Goal: Task Accomplishment & Management: Manage account settings

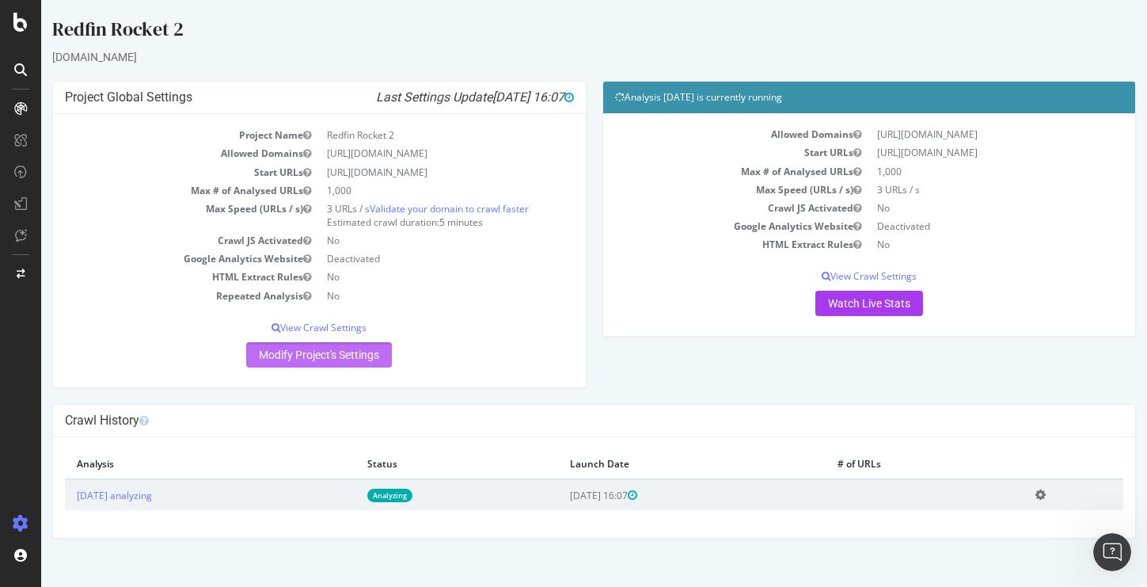
click at [333, 363] on link "Modify Project's Settings" at bounding box center [319, 354] width 146 height 25
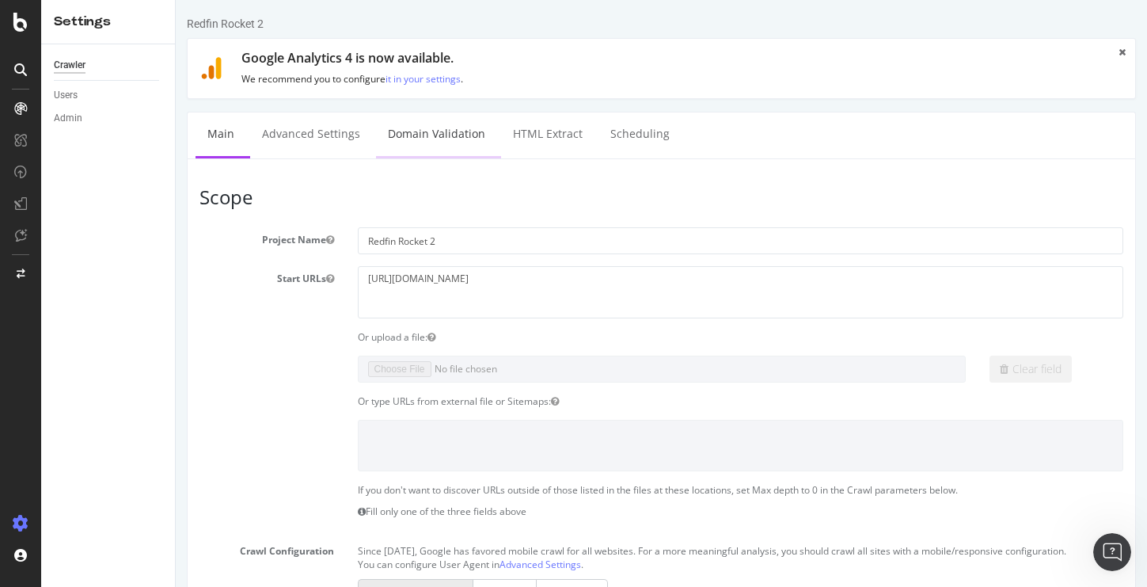
click at [455, 129] on link "Domain Validation" at bounding box center [436, 134] width 121 height 44
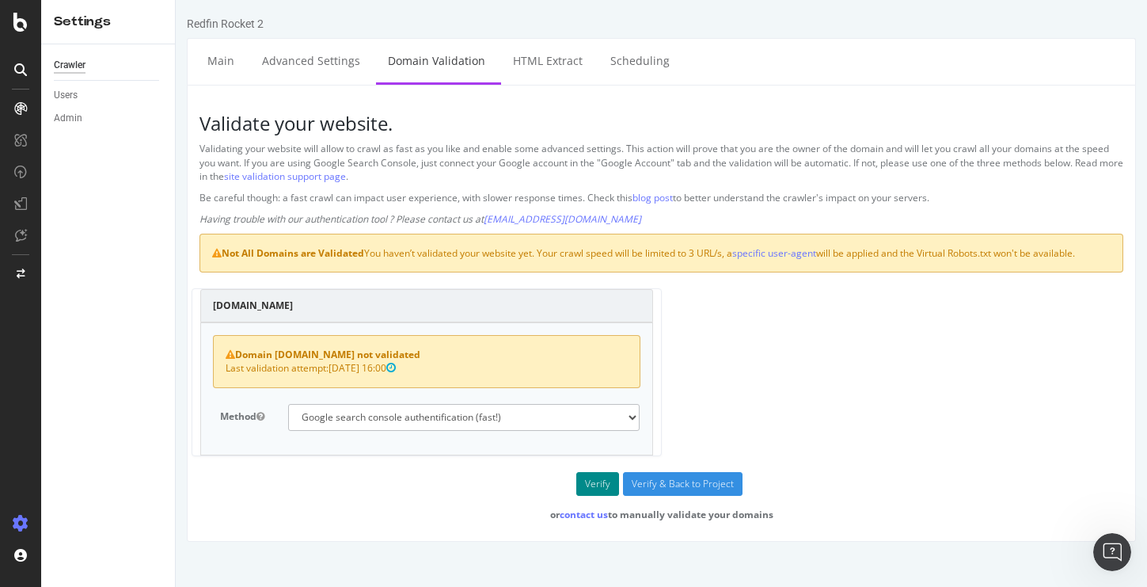
click at [608, 483] on button "Verify" at bounding box center [598, 484] width 43 height 24
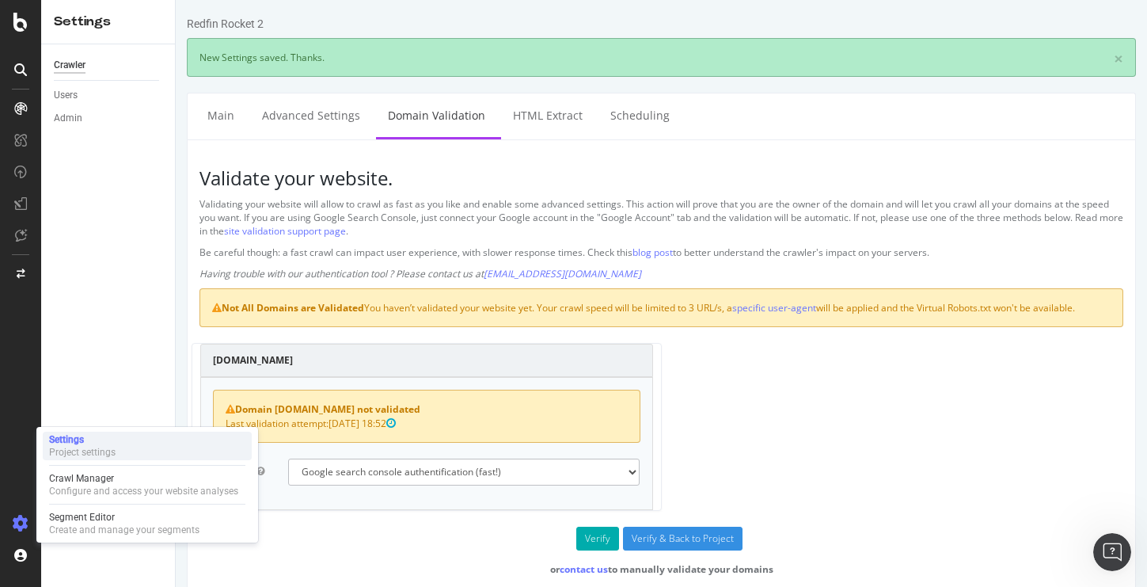
click at [83, 446] on div "Project settings" at bounding box center [82, 452] width 67 height 13
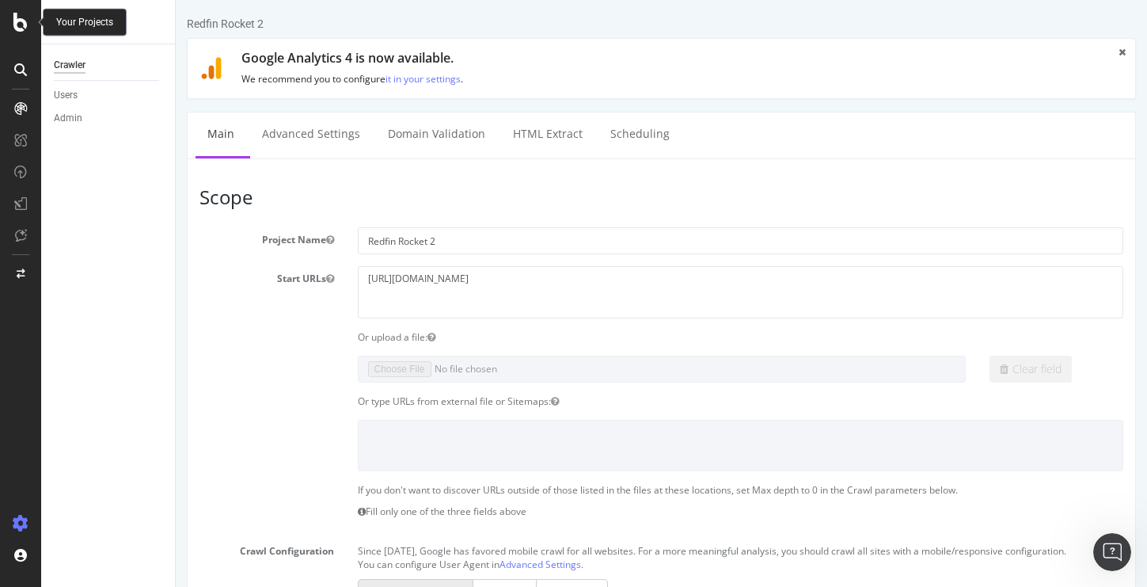
click at [21, 14] on icon at bounding box center [20, 22] width 14 height 19
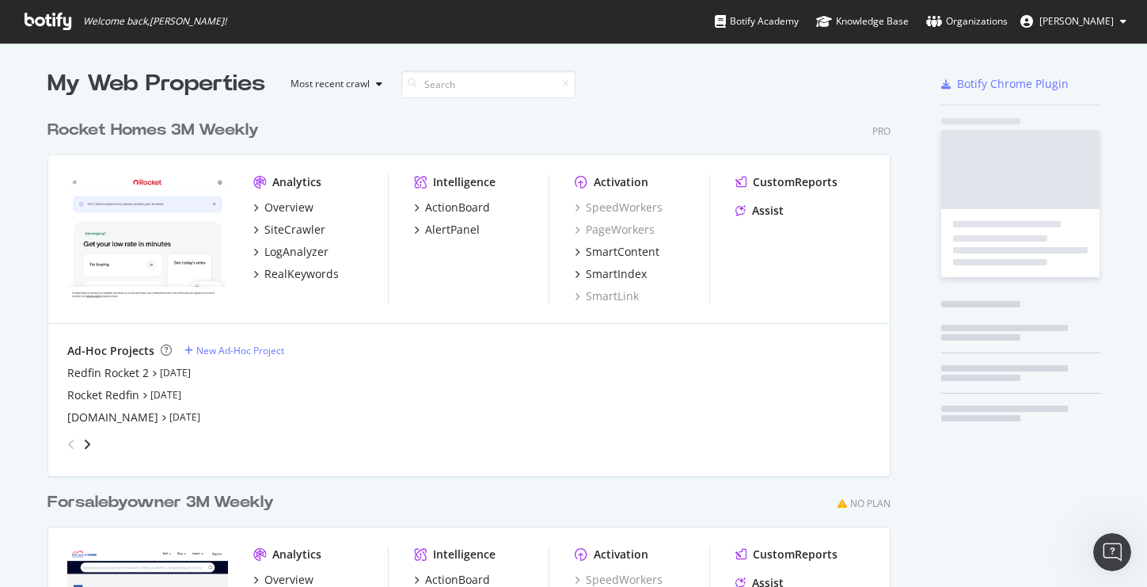
scroll to position [587, 1147]
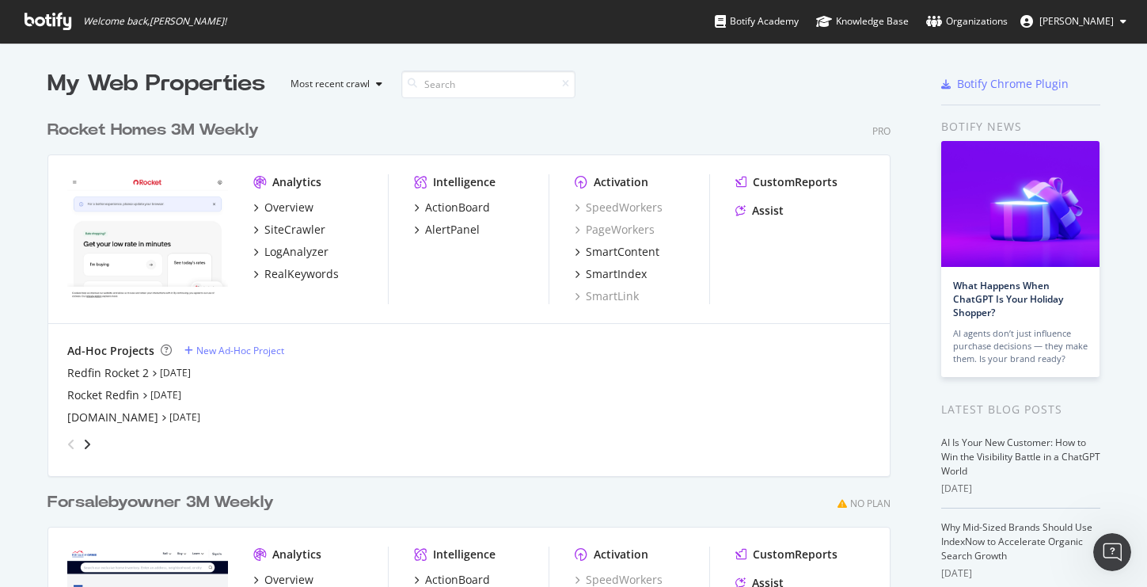
click at [148, 202] on img "grid" at bounding box center [147, 238] width 161 height 128
click at [282, 207] on div "Overview" at bounding box center [288, 208] width 49 height 16
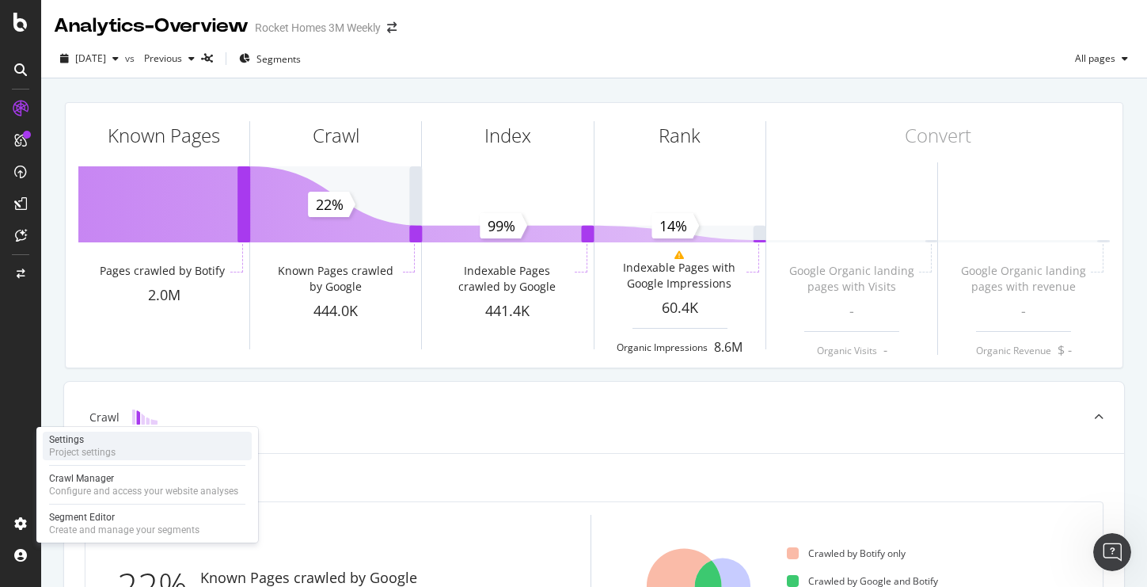
click at [74, 450] on div "Project settings" at bounding box center [82, 452] width 67 height 13
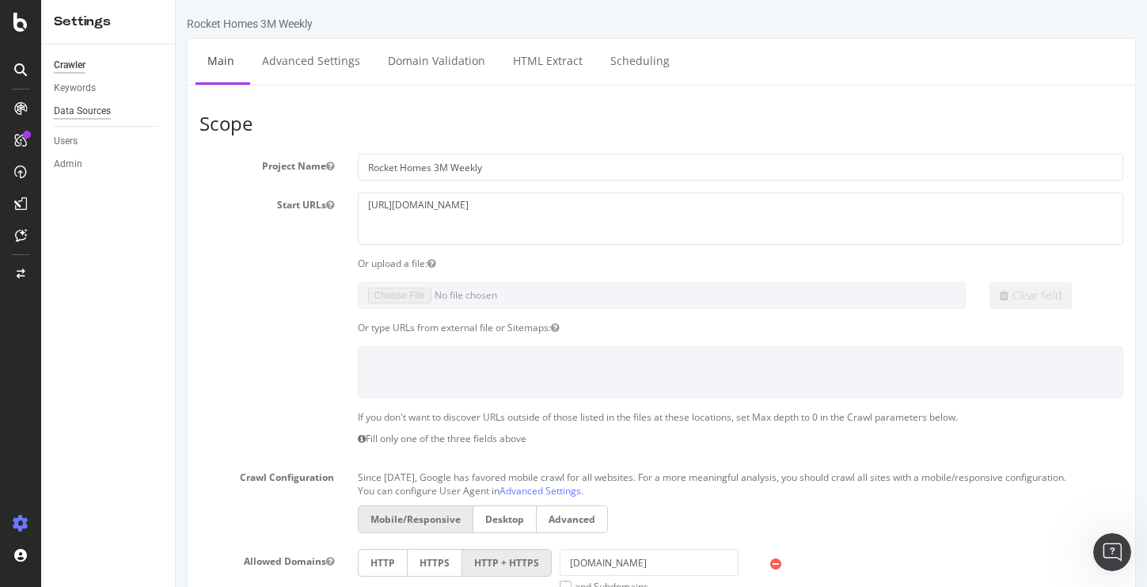
click at [89, 110] on div "Data Sources" at bounding box center [82, 111] width 57 height 17
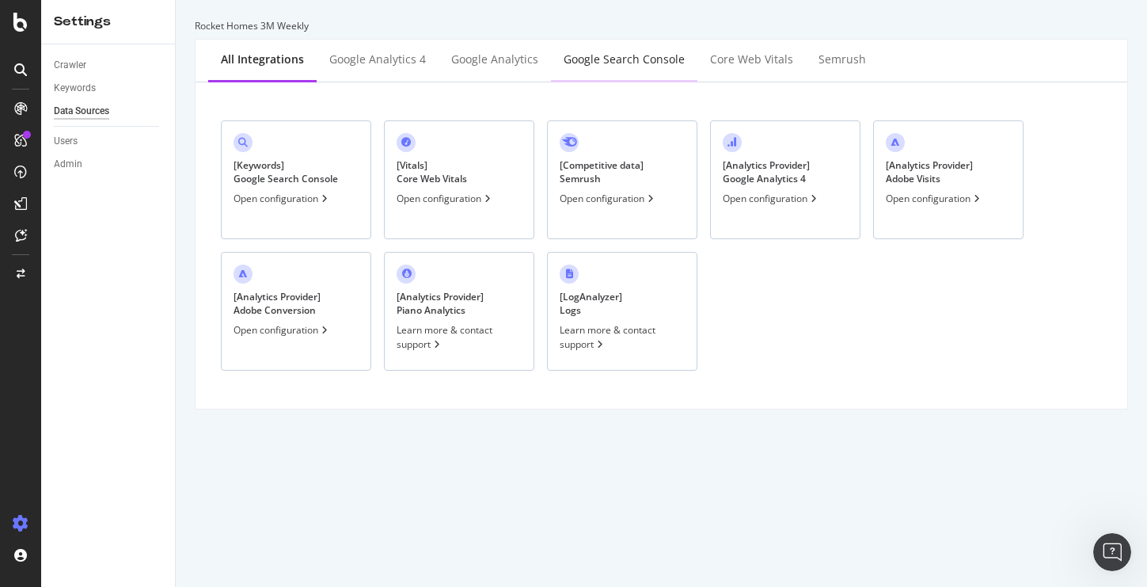
click at [600, 61] on div "Google Search Console" at bounding box center [624, 59] width 121 height 16
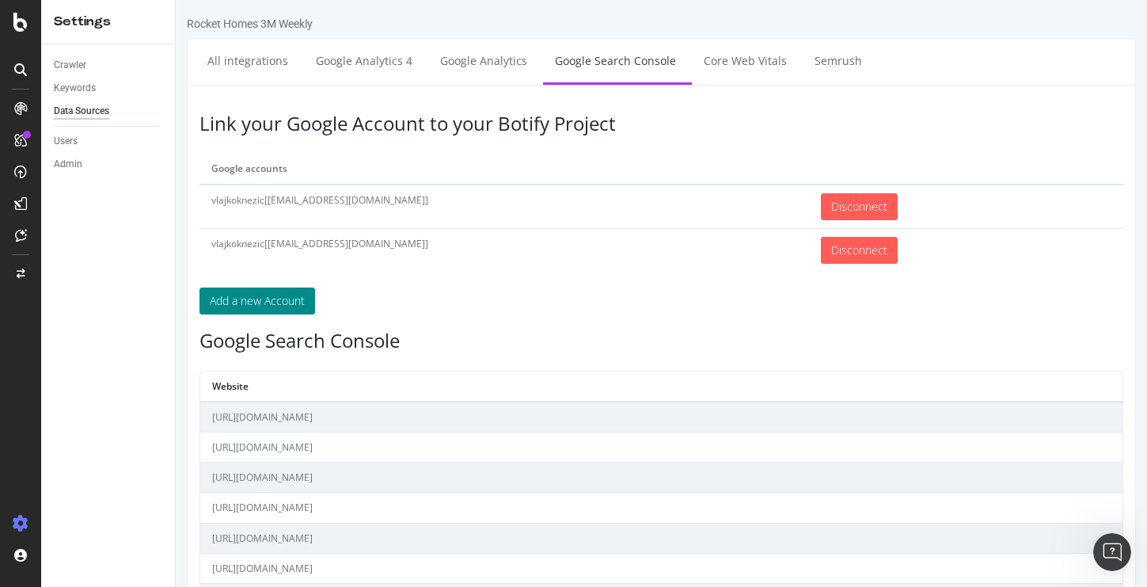
click at [263, 291] on button "Add a new Account" at bounding box center [258, 300] width 116 height 27
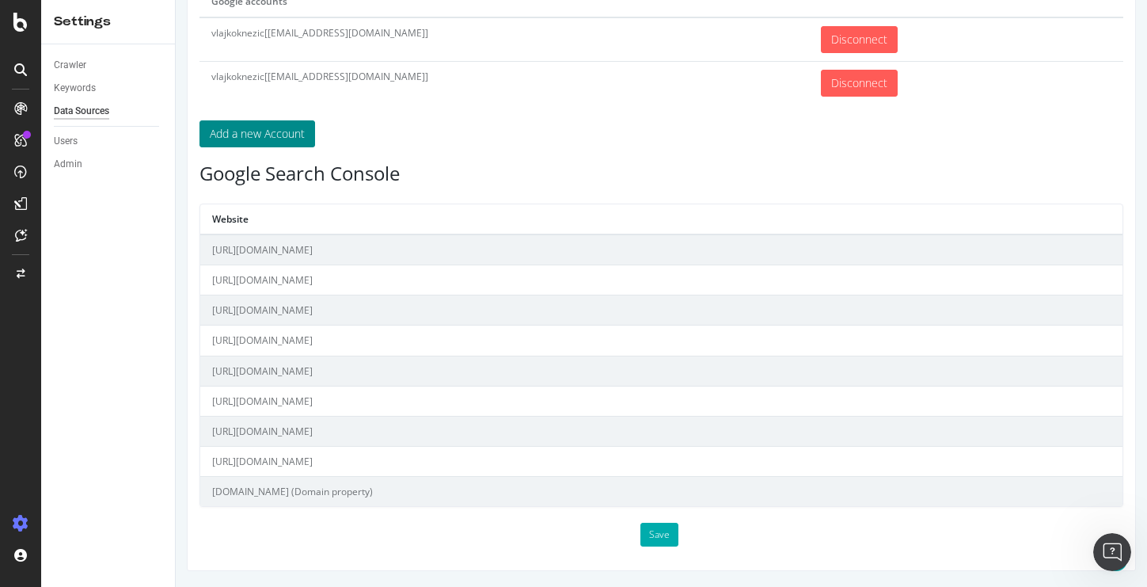
click at [294, 249] on td "https://rocket.com/homes/" at bounding box center [661, 249] width 923 height 31
click at [295, 312] on td "https://rocket.com/homes/listing-images/" at bounding box center [661, 310] width 923 height 30
click at [298, 377] on td "https://rocket.com/homes/market-reports/" at bounding box center [661, 371] width 923 height 30
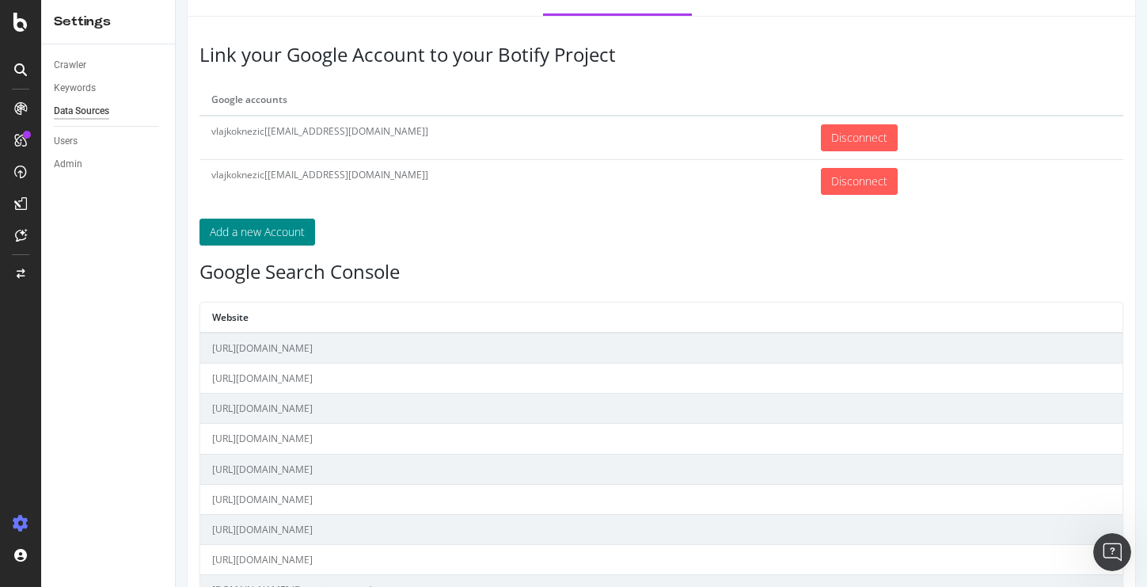
scroll to position [66, 0]
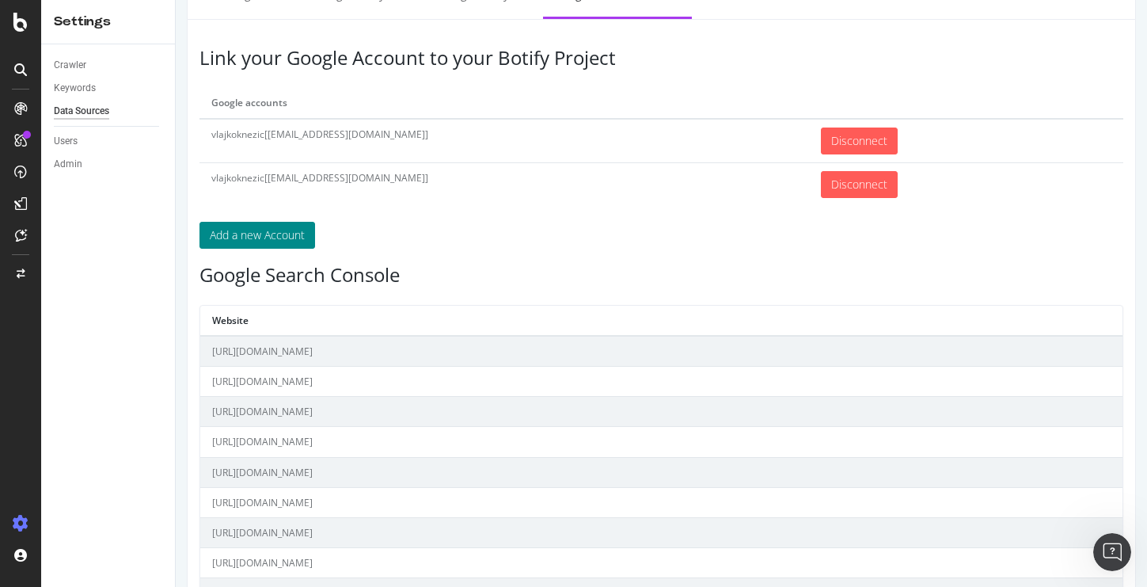
click at [257, 241] on button "Add a new Account" at bounding box center [258, 235] width 116 height 27
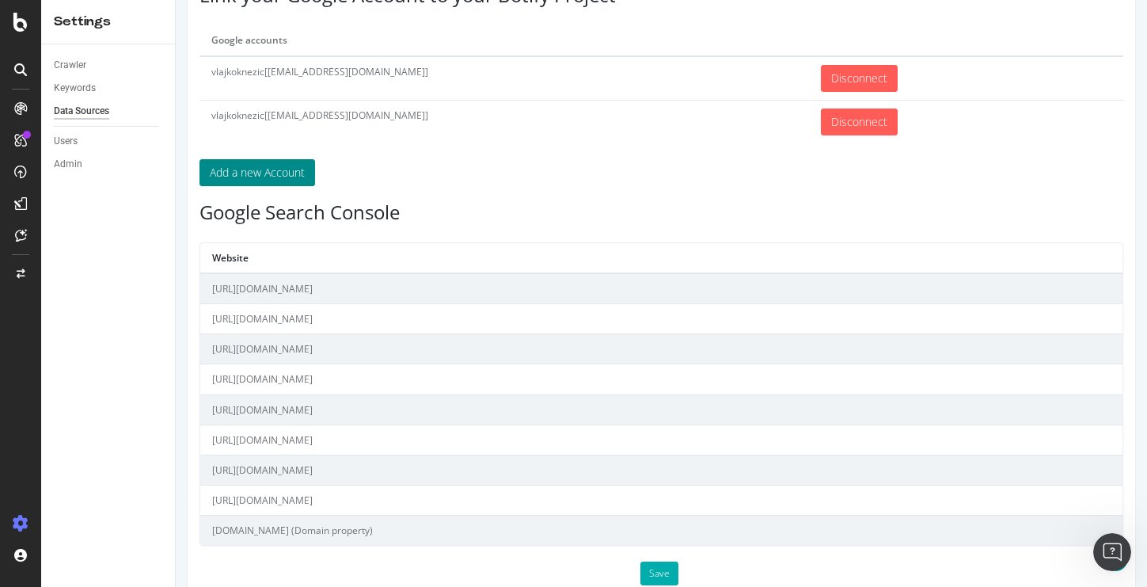
scroll to position [167, 0]
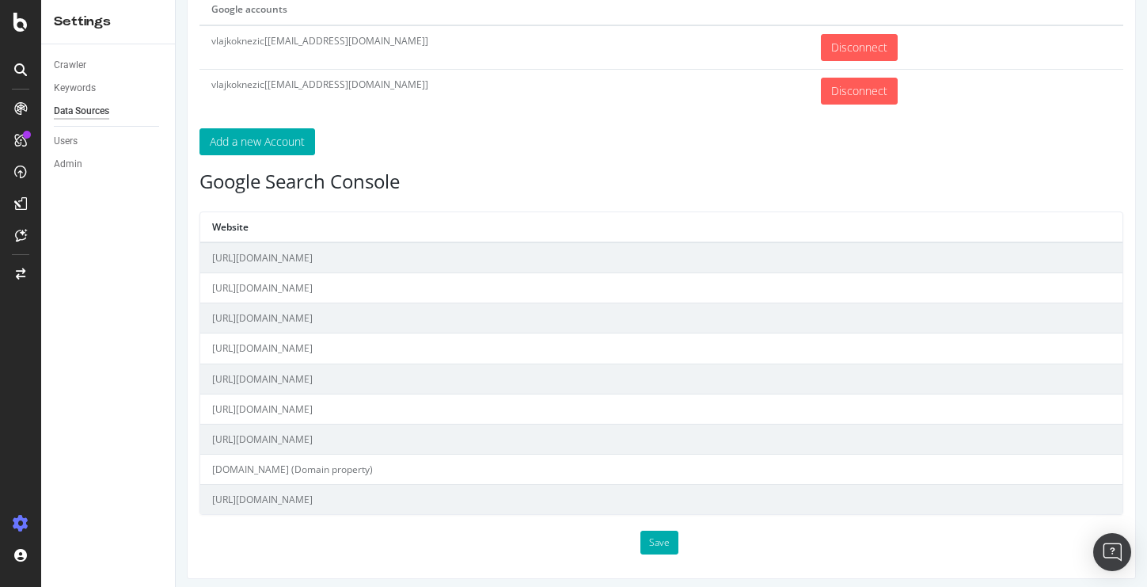
scroll to position [167, 0]
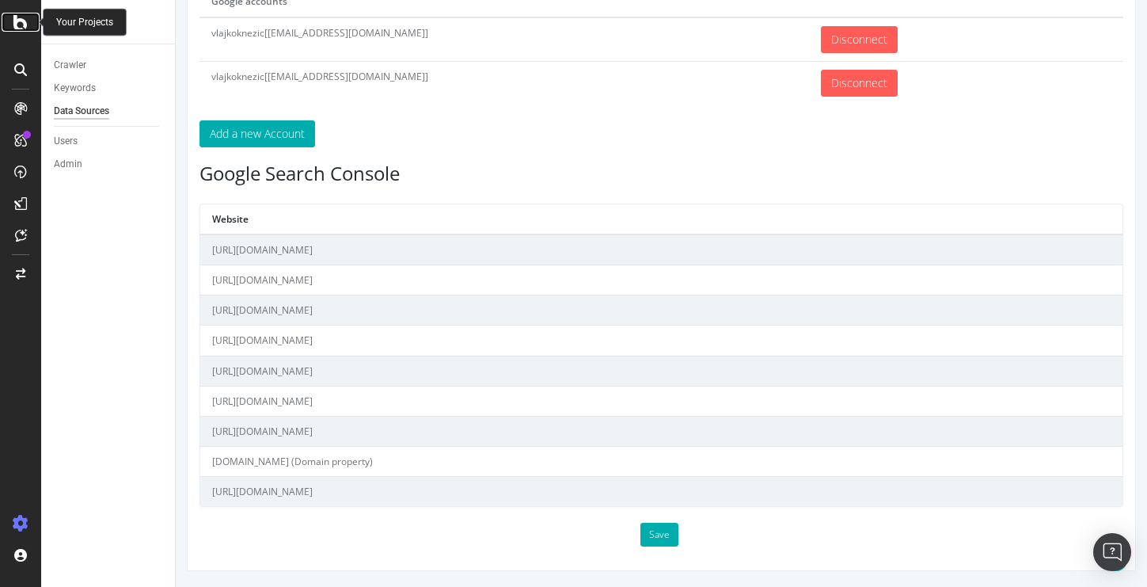
click at [25, 27] on icon at bounding box center [20, 22] width 14 height 19
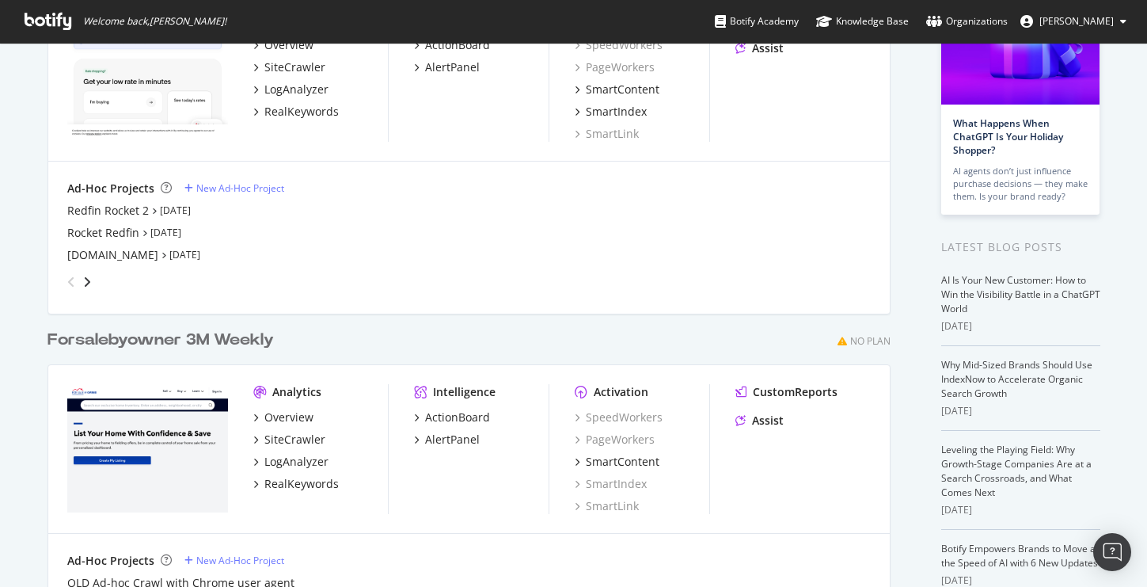
scroll to position [154, 0]
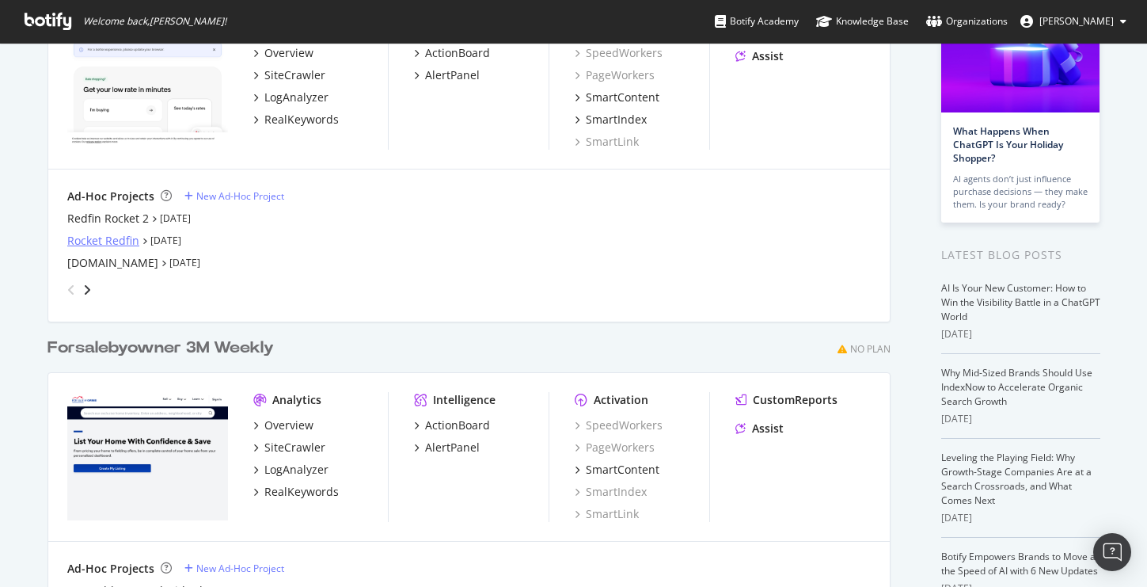
click at [131, 240] on div "Rocket Redfin" at bounding box center [103, 241] width 72 height 16
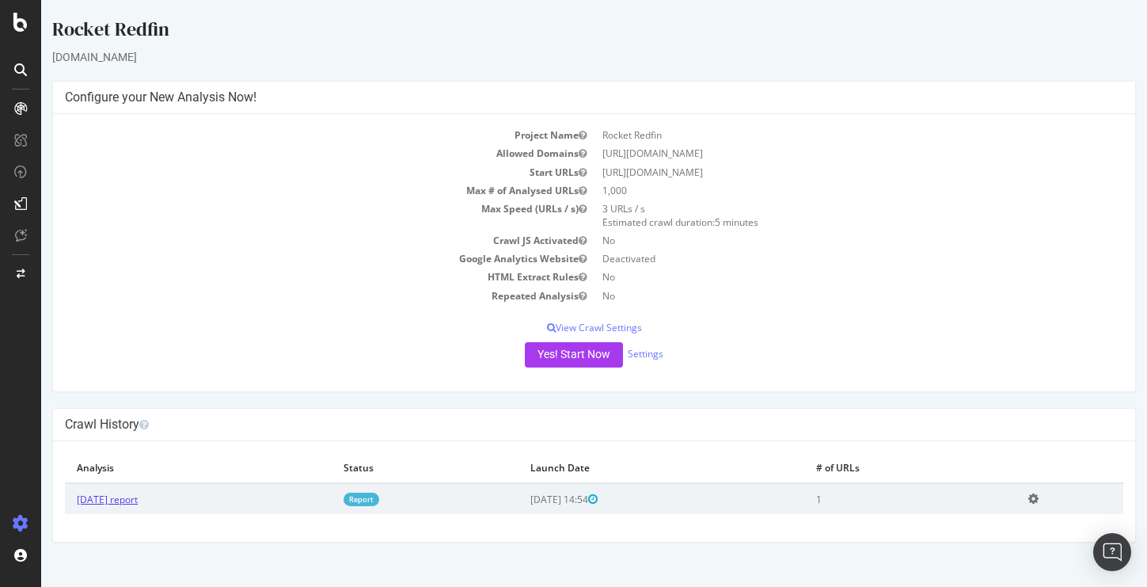
click at [138, 494] on link "[DATE] report" at bounding box center [107, 499] width 61 height 13
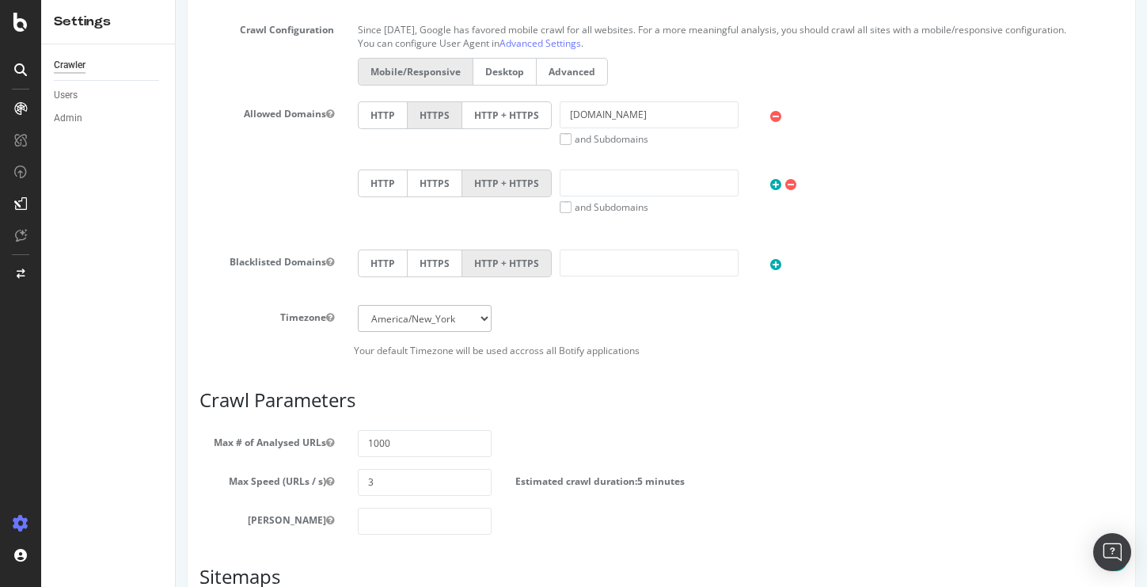
scroll to position [698, 0]
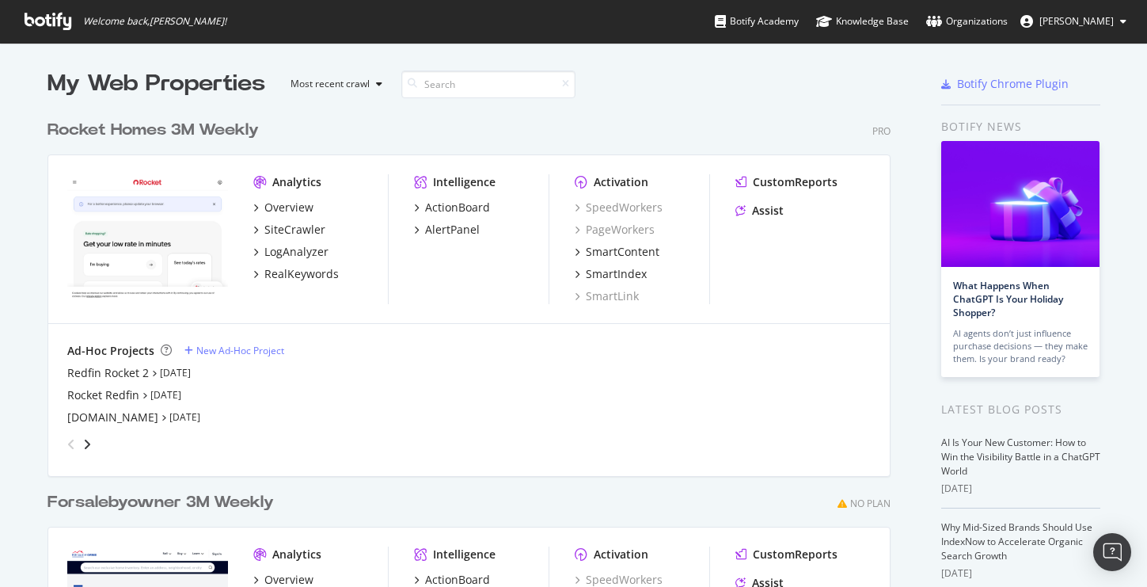
scroll to position [587, 1147]
click at [120, 375] on div "Redfin Rocket 2" at bounding box center [108, 373] width 82 height 16
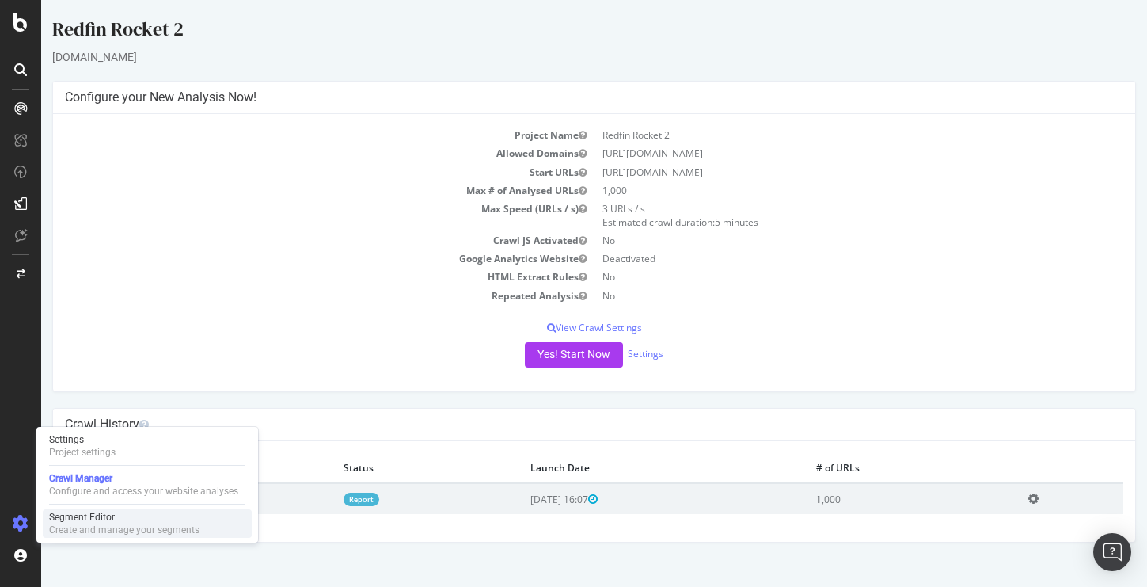
click at [85, 522] on div "Segment Editor" at bounding box center [124, 517] width 150 height 13
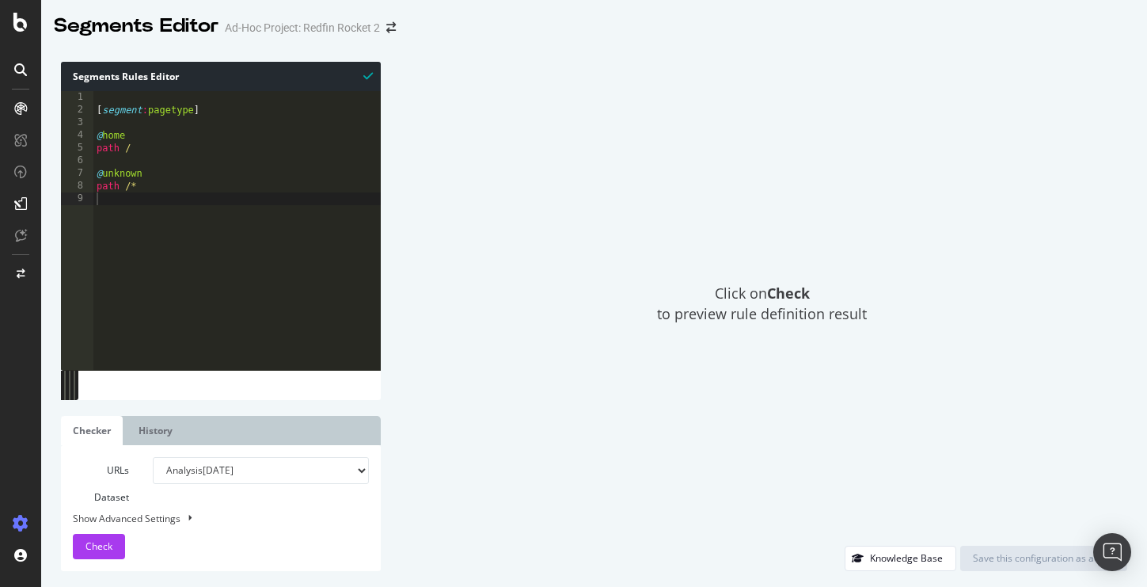
click at [439, 61] on div "Segments Rules Editor 1 2 3 4 5 6 7 8 9 [ segment : pagetype ] @ home path / @ …" at bounding box center [594, 316] width 1106 height 541
click at [431, 40] on div at bounding box center [594, 43] width 1106 height 6
click at [163, 436] on link "History" at bounding box center [156, 430] width 58 height 29
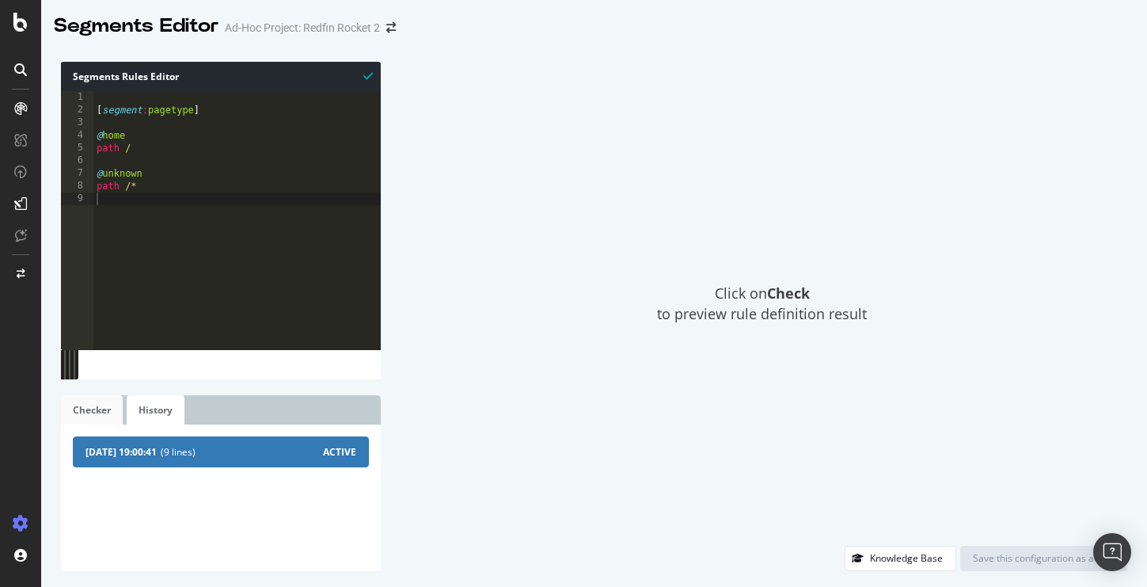
click at [105, 412] on link "Checker" at bounding box center [92, 409] width 62 height 29
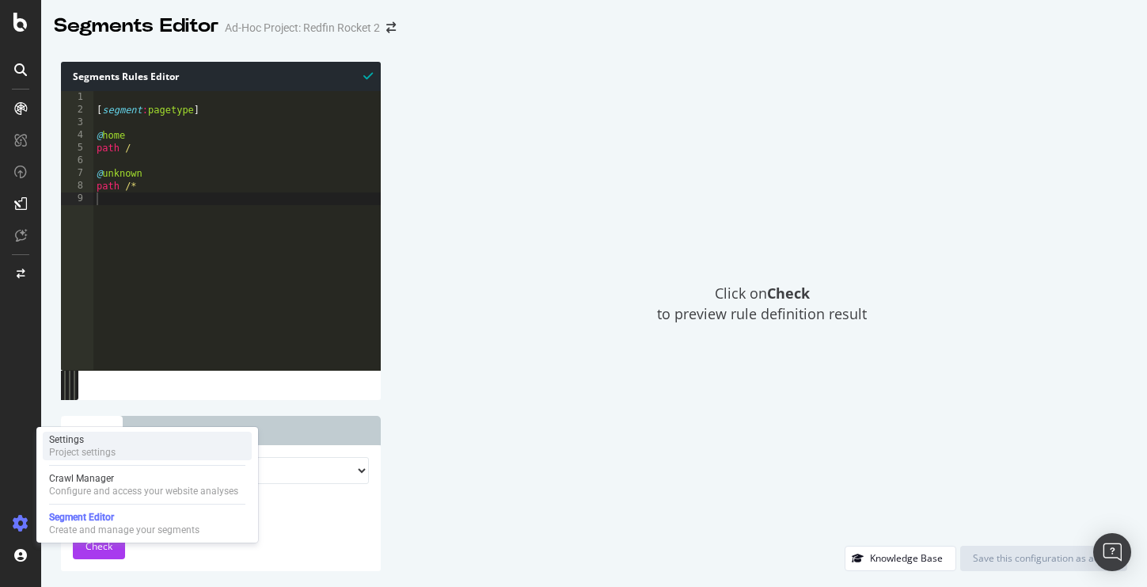
click at [81, 448] on div "Project settings" at bounding box center [82, 452] width 67 height 13
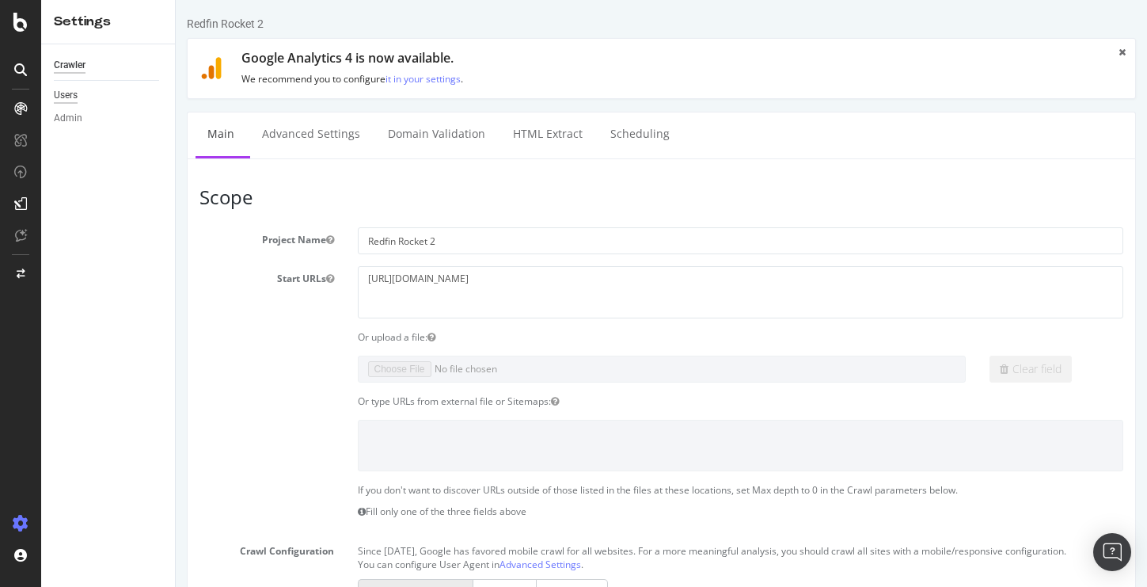
click at [74, 95] on div "Users" at bounding box center [66, 95] width 24 height 17
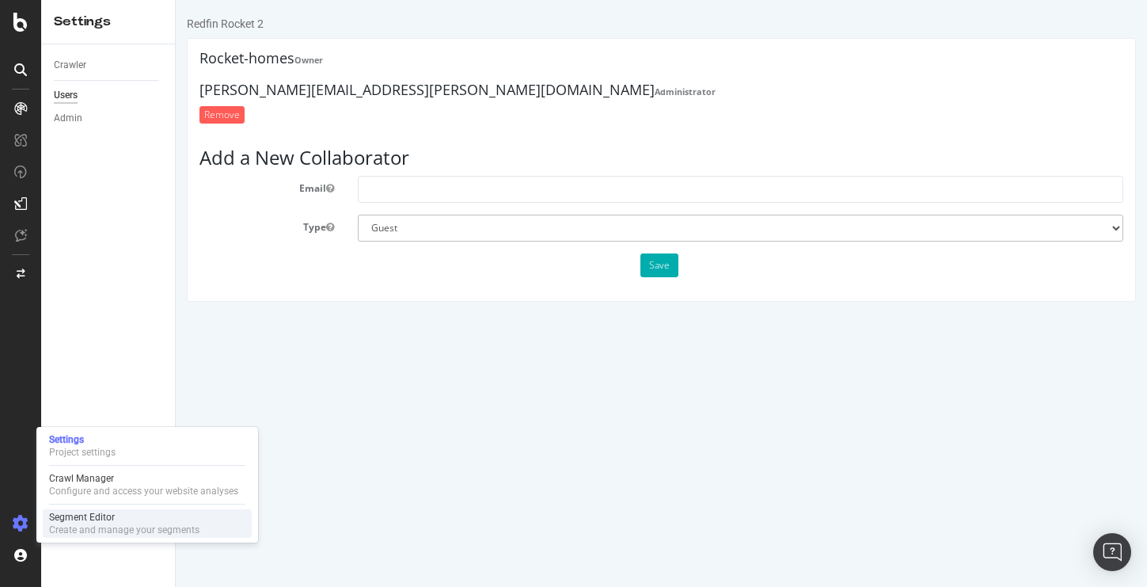
click at [84, 534] on div "Create and manage your segments" at bounding box center [124, 529] width 150 height 13
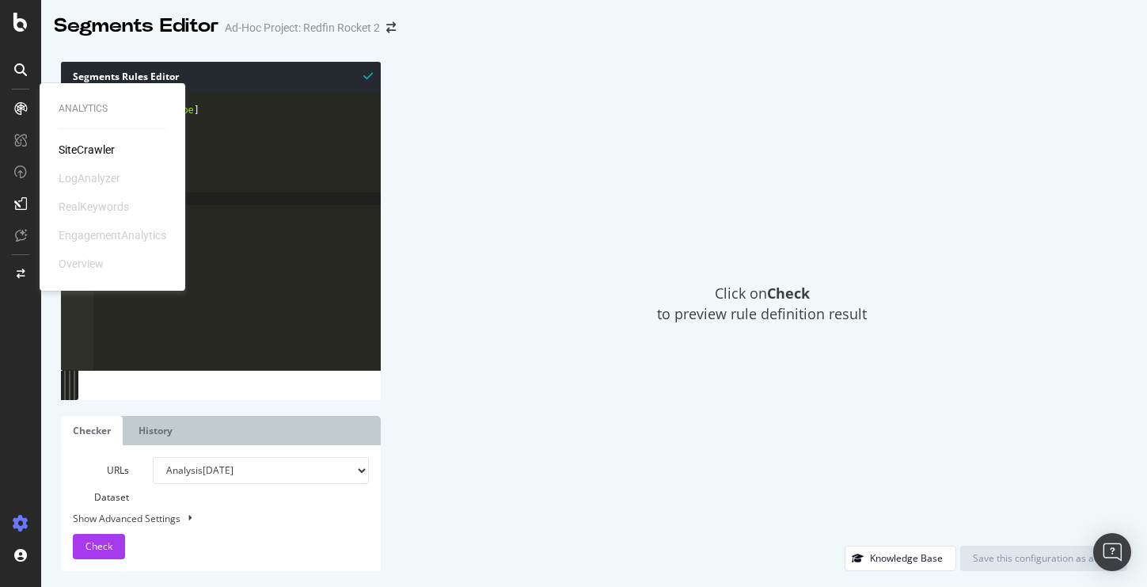
click at [91, 139] on div "Analytics SiteCrawler LogAnalyzer RealKeywords EngagementAnalytics Overview" at bounding box center [112, 186] width 133 height 201
click at [93, 144] on div "SiteCrawler" at bounding box center [87, 150] width 56 height 16
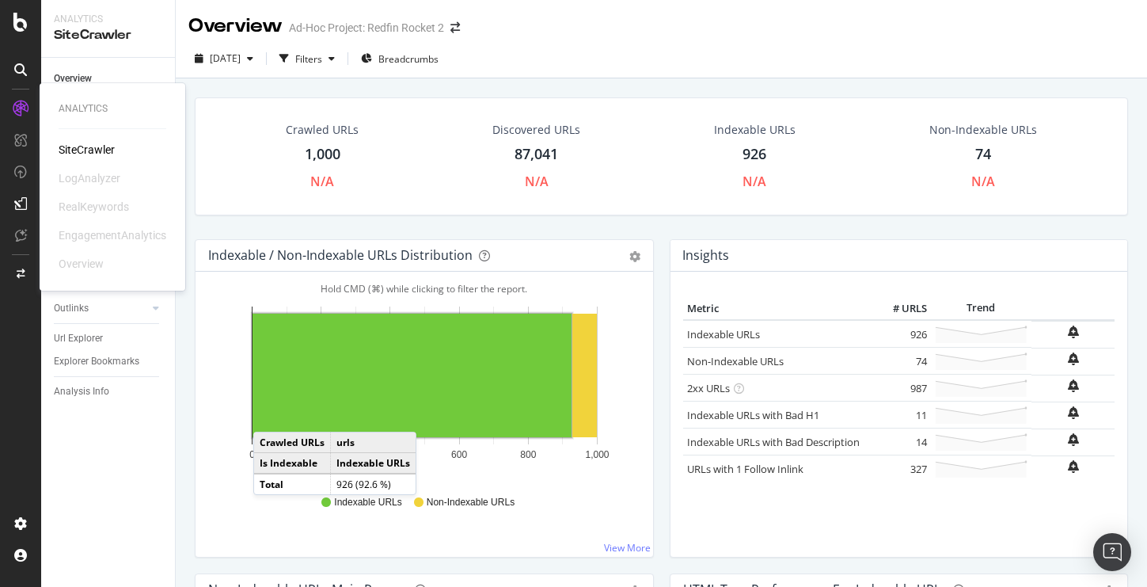
click at [89, 154] on div "SiteCrawler" at bounding box center [87, 150] width 56 height 16
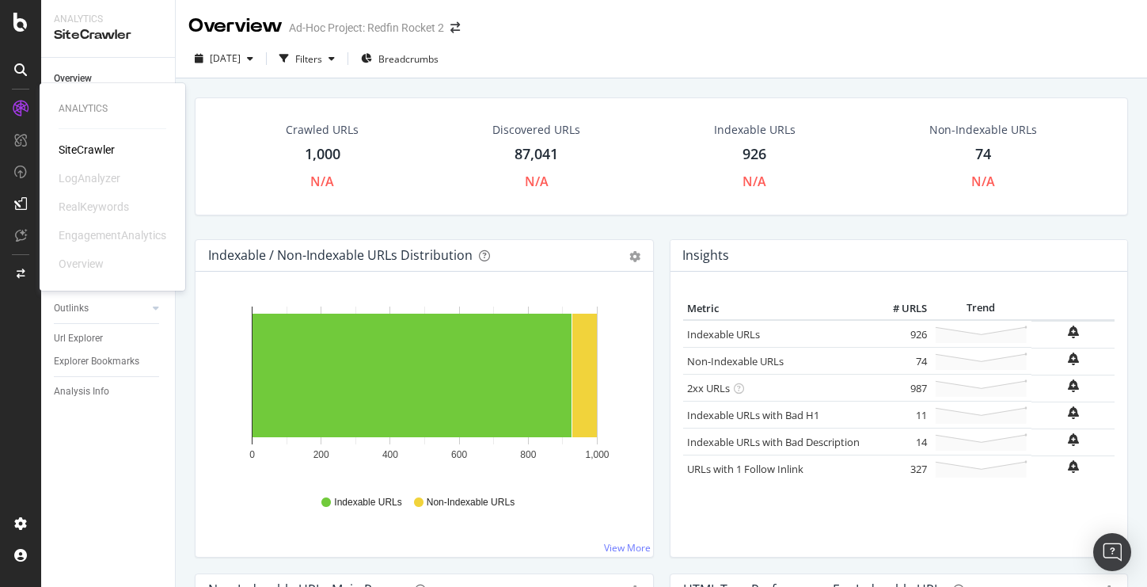
click at [92, 148] on div "SiteCrawler" at bounding box center [87, 150] width 56 height 16
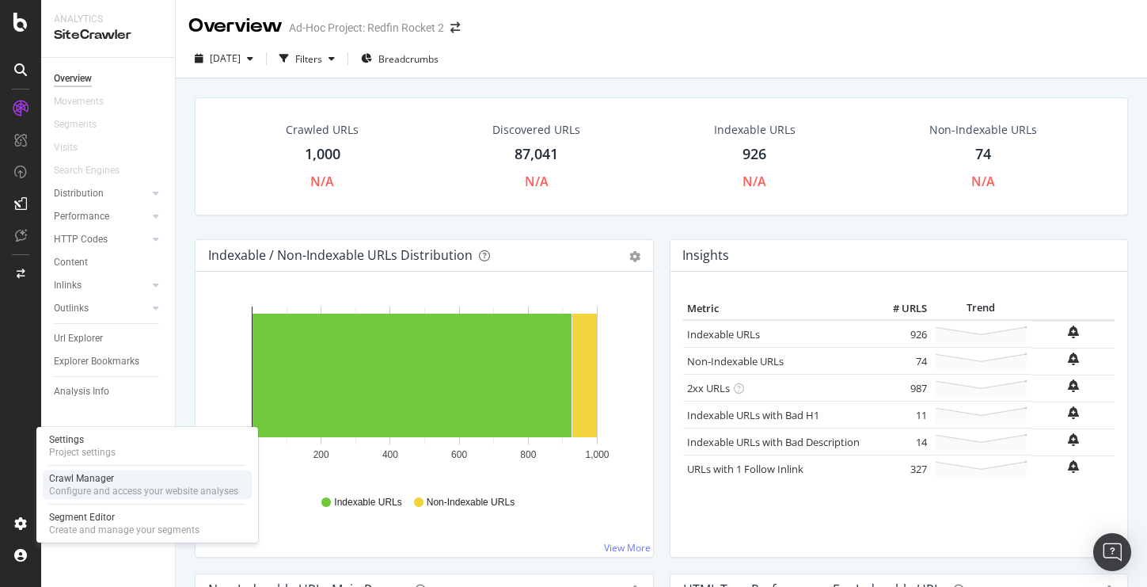
click at [96, 485] on div "Configure and access your website analyses" at bounding box center [143, 491] width 189 height 13
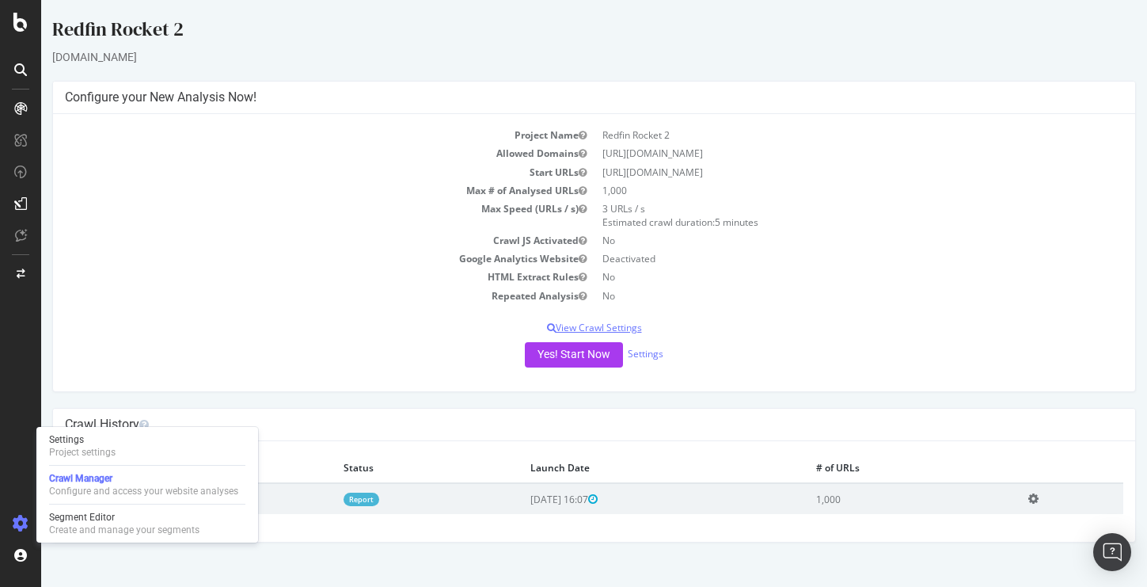
click at [617, 325] on p "View Crawl Settings" at bounding box center [594, 327] width 1059 height 13
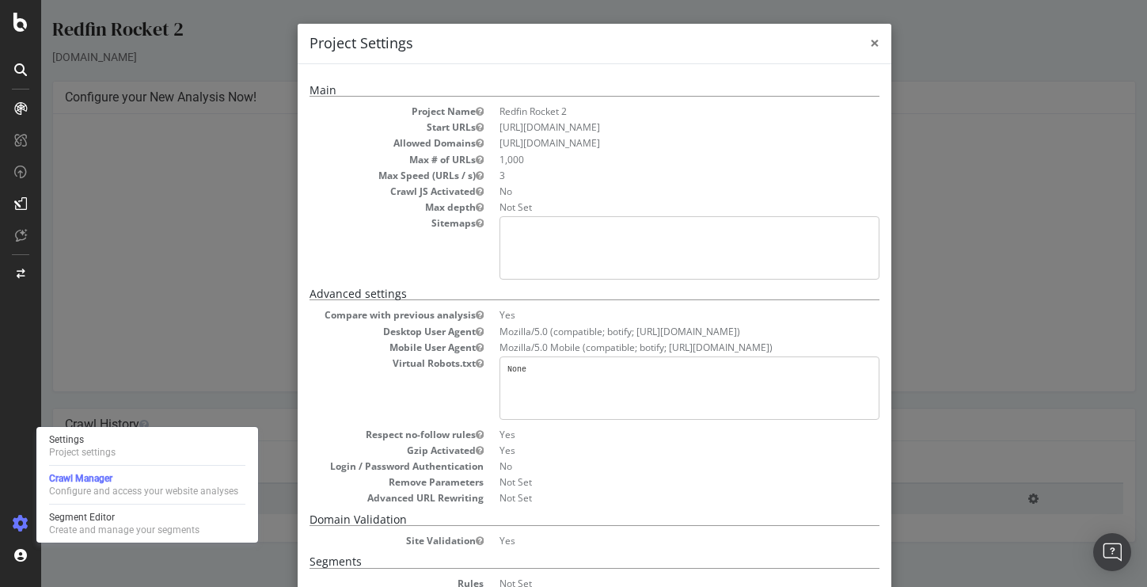
click at [873, 40] on span "×" at bounding box center [875, 43] width 10 height 22
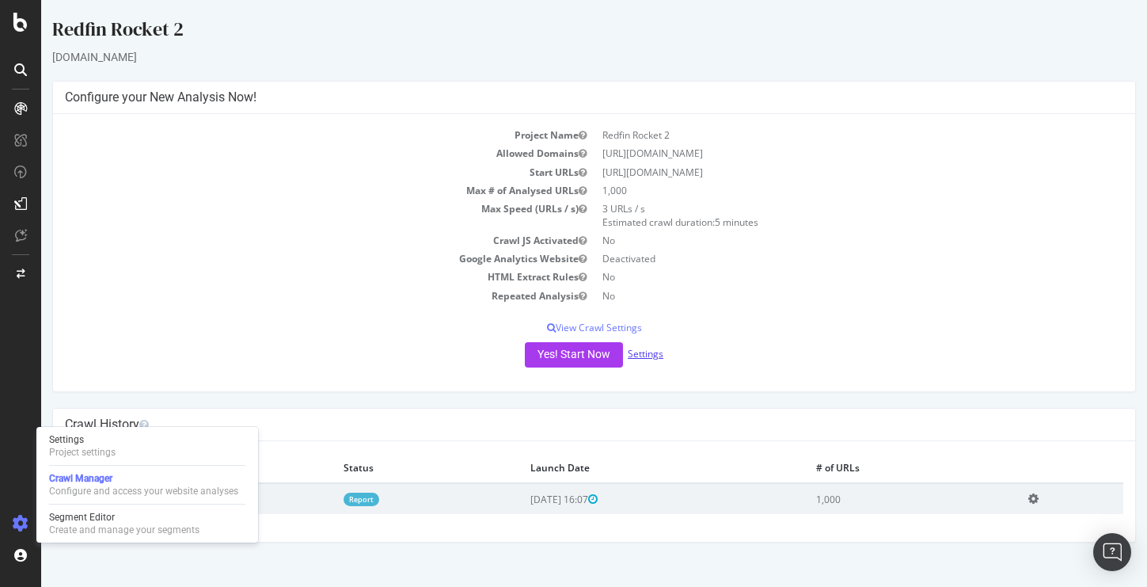
click at [656, 355] on link "Settings" at bounding box center [646, 353] width 36 height 13
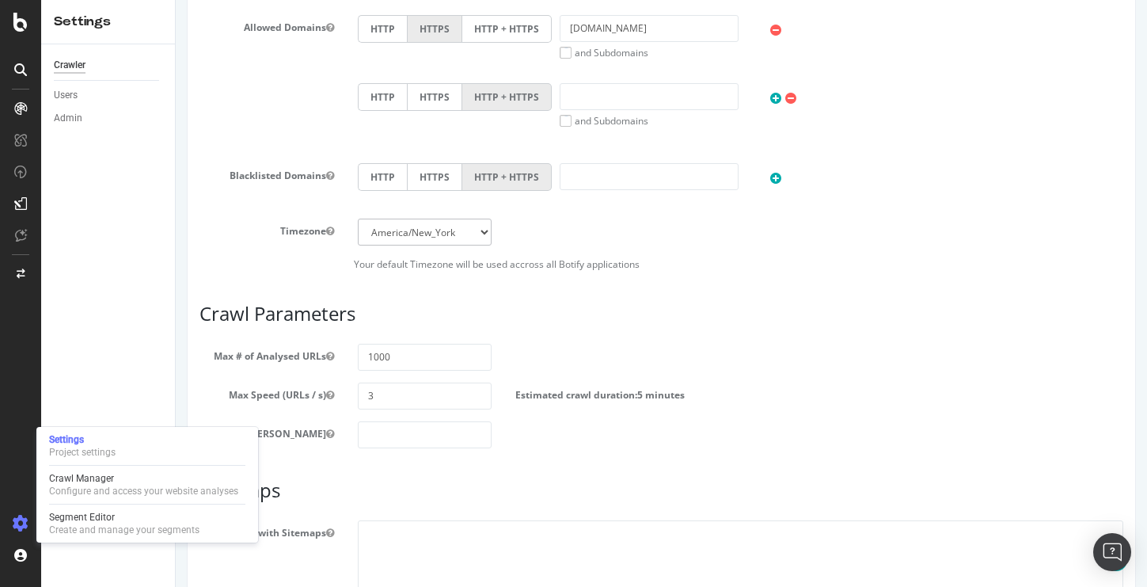
scroll to position [639, 0]
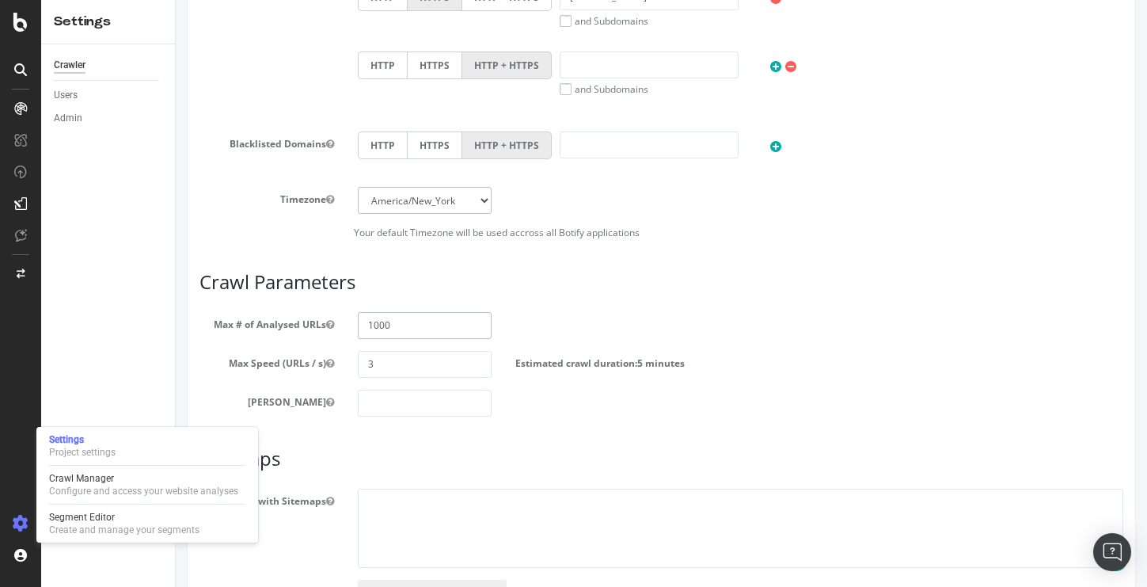
click at [373, 328] on input "1000" at bounding box center [425, 325] width 135 height 27
type input "500000"
click at [408, 356] on input "3" at bounding box center [425, 364] width 135 height 27
click at [410, 366] on input "3" at bounding box center [425, 364] width 135 height 27
type input "10"
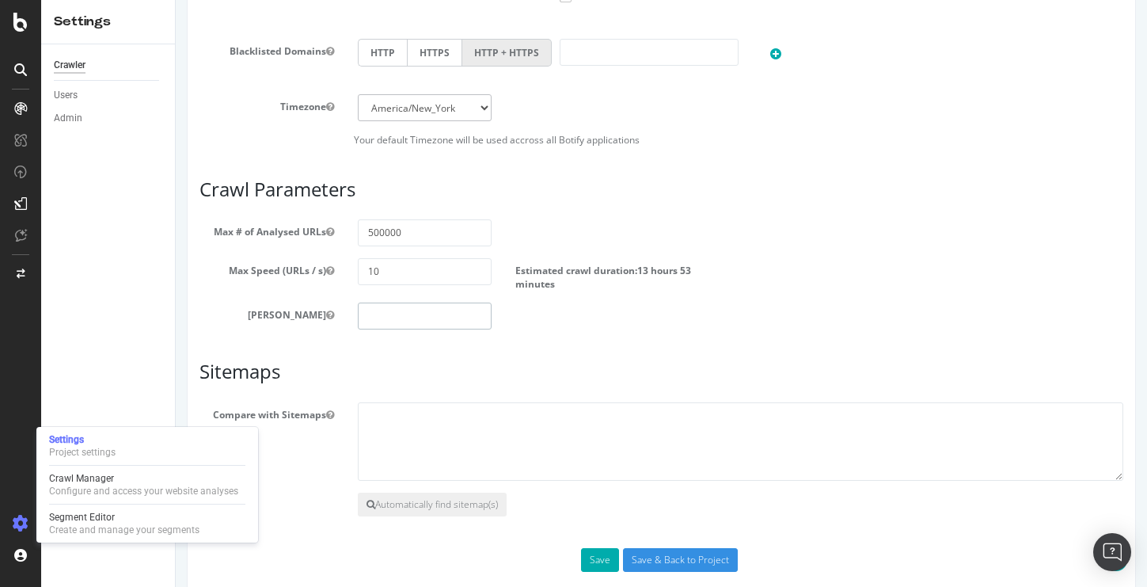
scroll to position [757, 0]
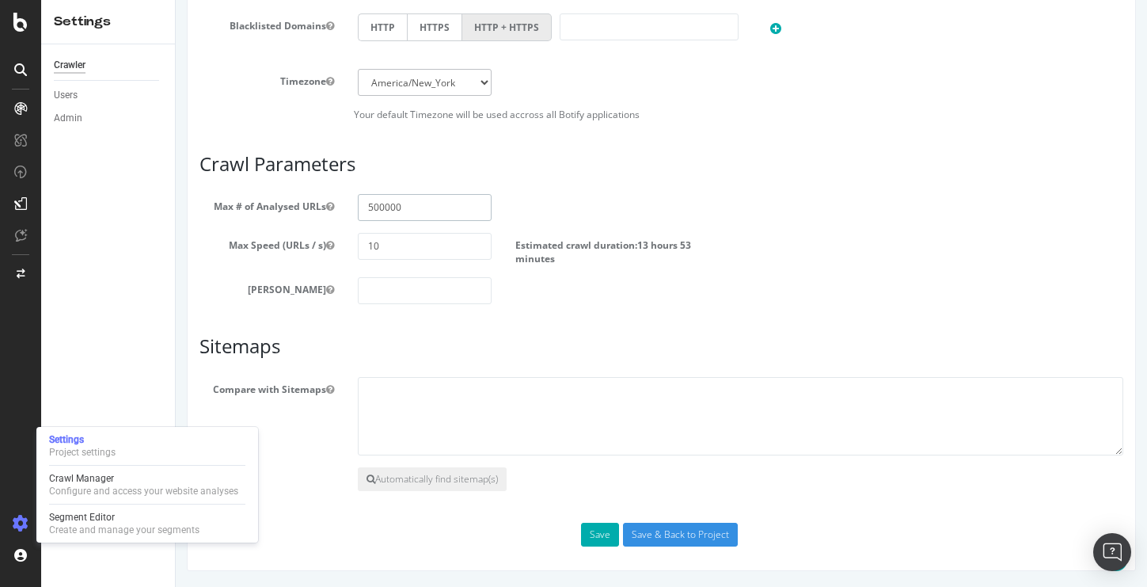
click at [372, 207] on input "500000" at bounding box center [425, 207] width 135 height 27
click at [443, 206] on input "1000000" at bounding box center [425, 207] width 135 height 27
click at [616, 189] on article "Crawl Parameters Max # of Analysed URLs 1000000 Max Speed (URLs / s) 10 Estimat…" at bounding box center [662, 229] width 924 height 151
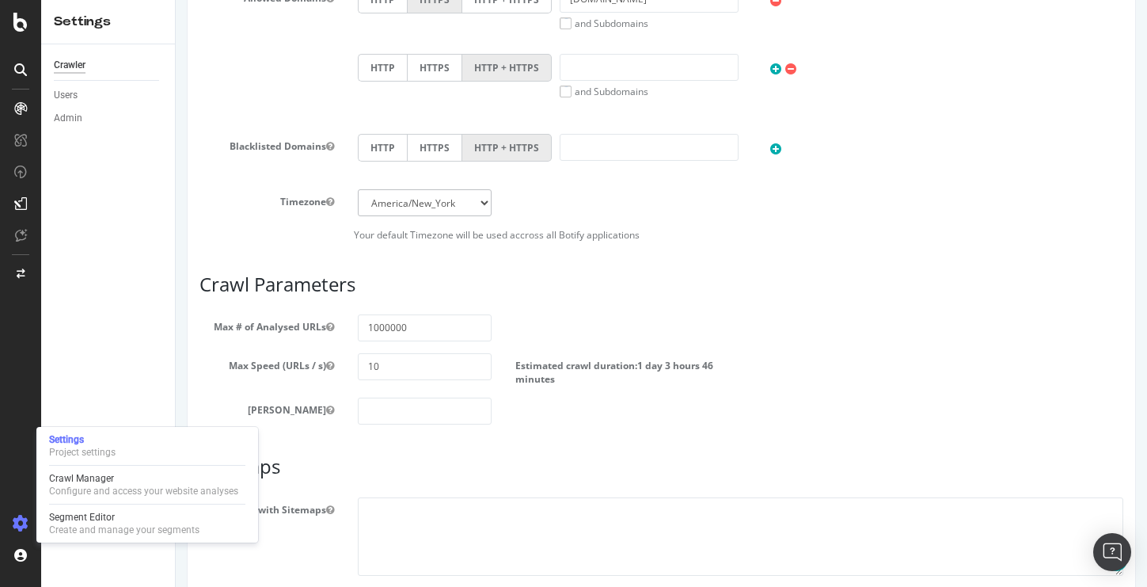
scroll to position [660, 0]
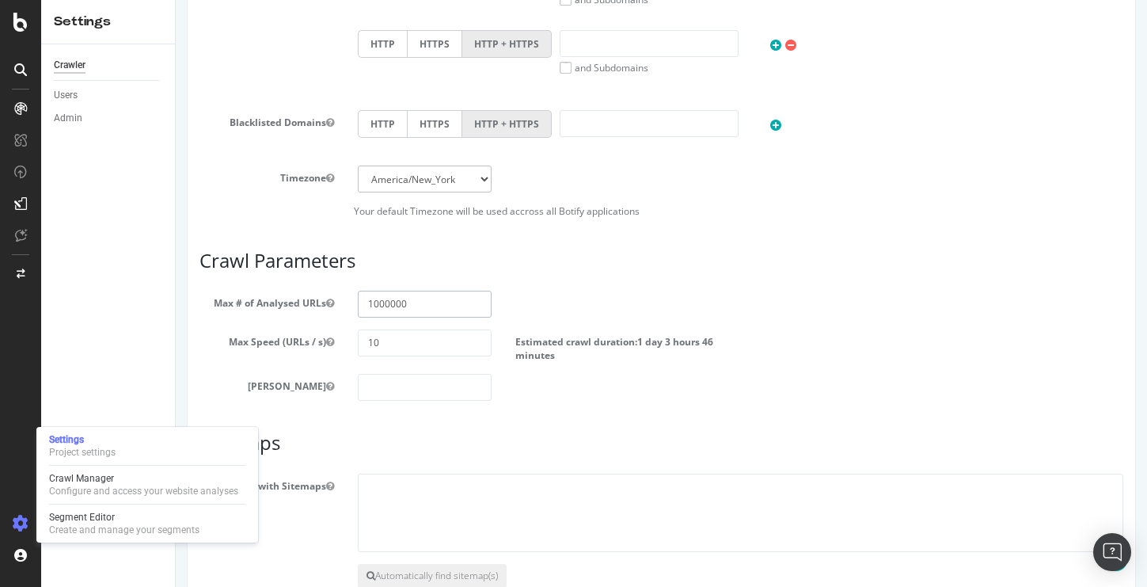
click at [371, 306] on input "1000000" at bounding box center [425, 304] width 135 height 27
type input "2000000"
click at [570, 212] on p "Your default Timezone will be used accross all Botify applications" at bounding box center [662, 210] width 924 height 13
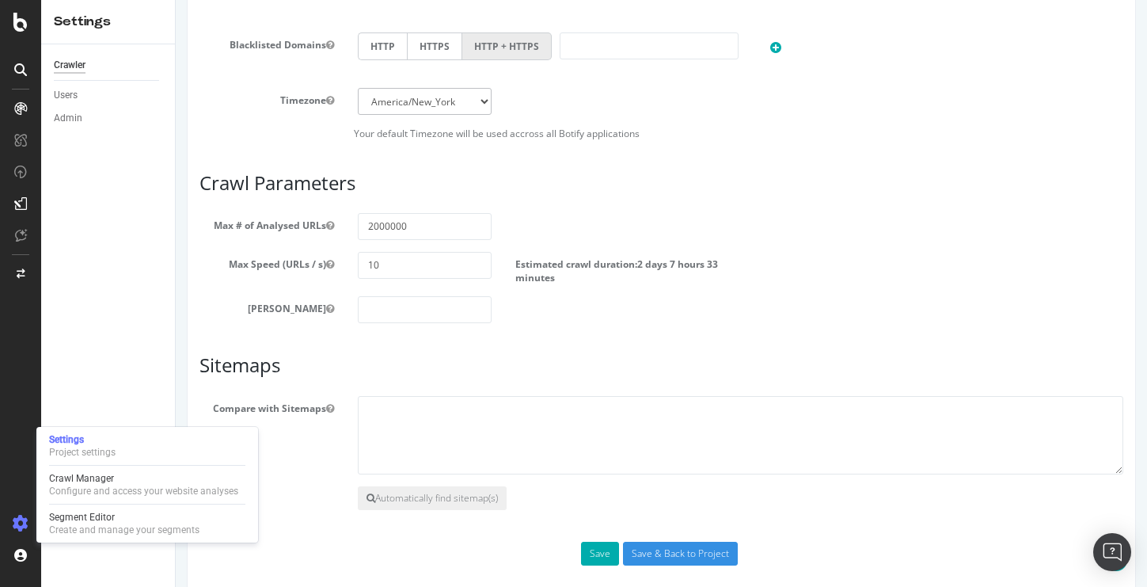
scroll to position [757, 0]
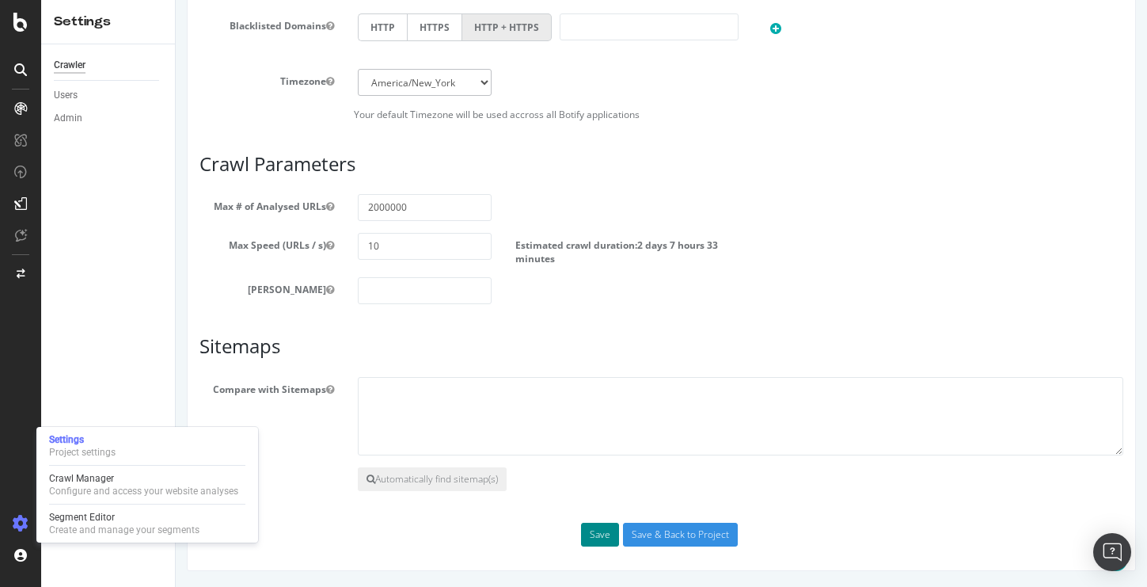
click at [601, 530] on button "Save" at bounding box center [600, 535] width 38 height 24
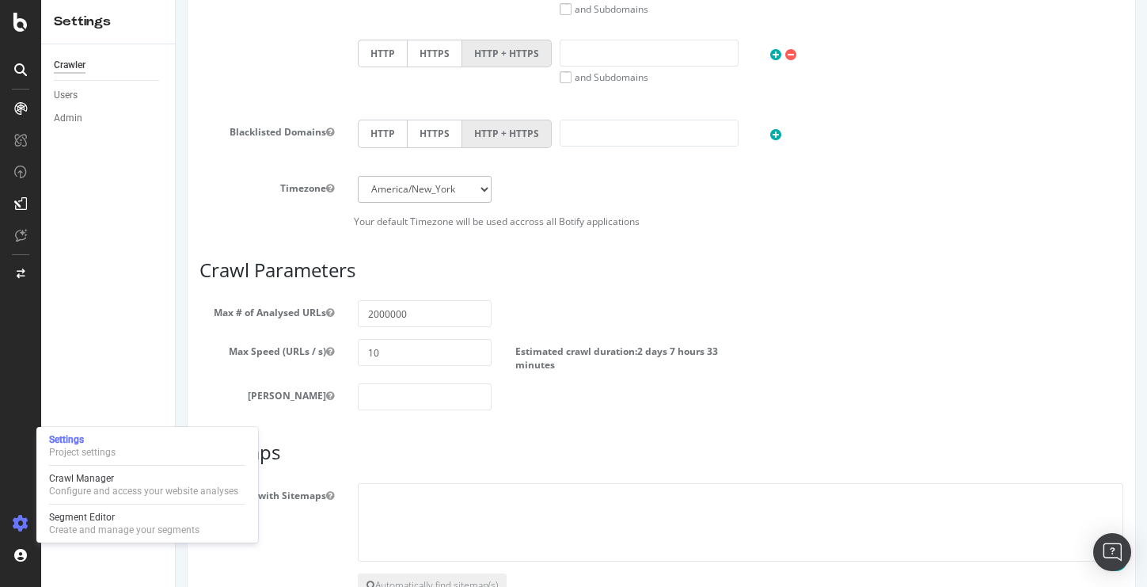
scroll to position [812, 0]
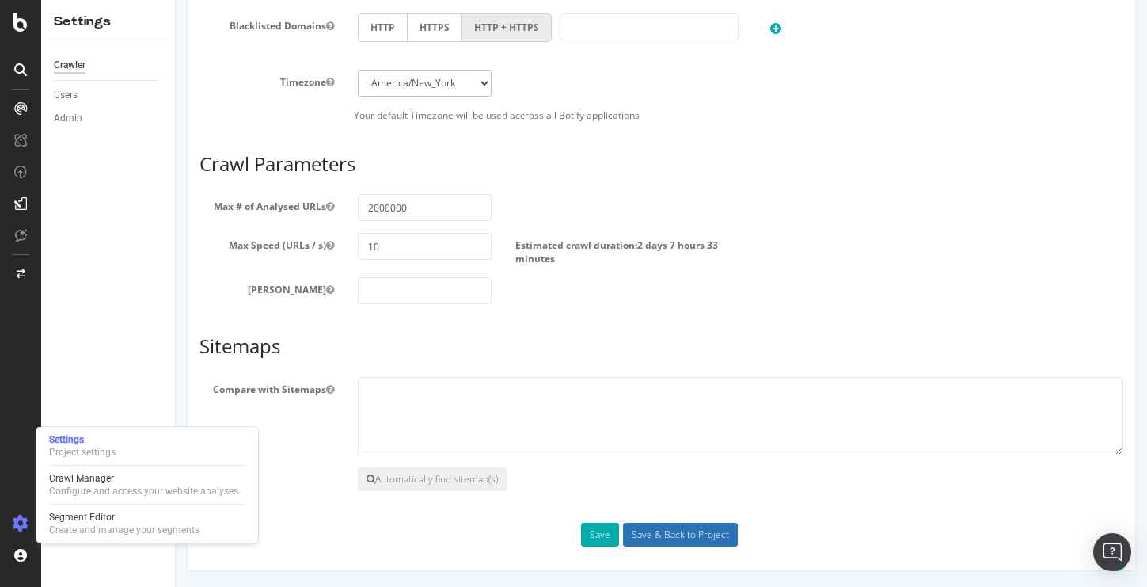
click at [660, 542] on input "Save & Back to Project" at bounding box center [680, 535] width 115 height 24
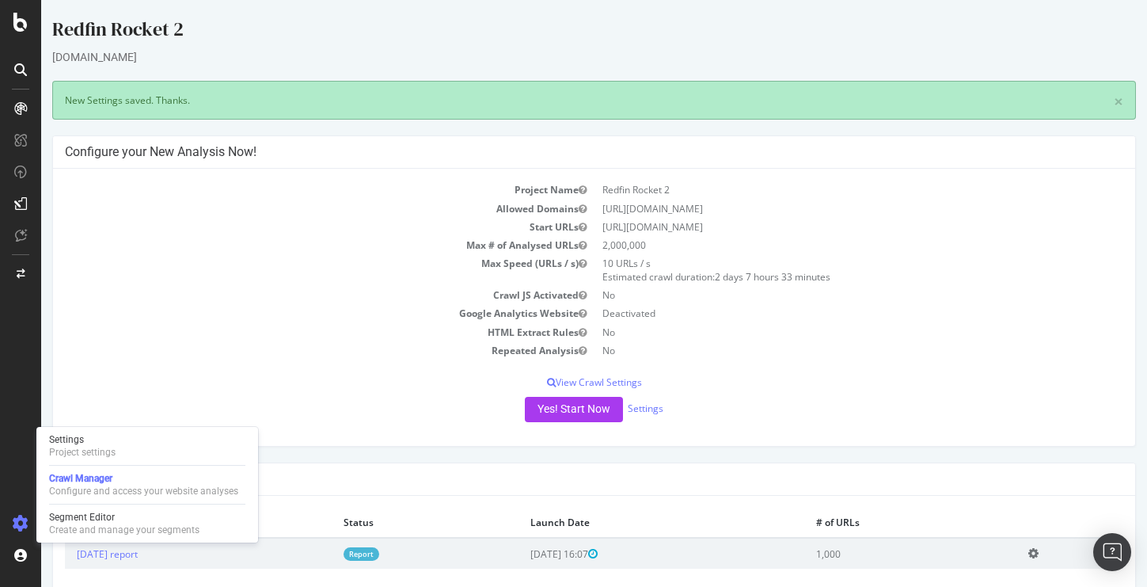
scroll to position [27, 0]
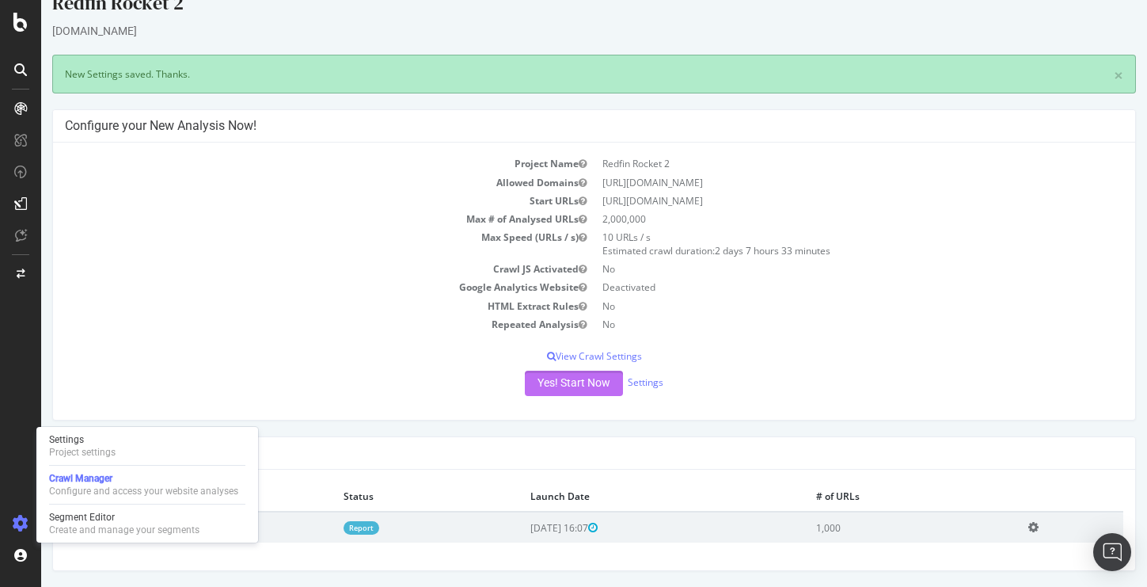
click at [592, 376] on button "Yes! Start Now" at bounding box center [574, 383] width 98 height 25
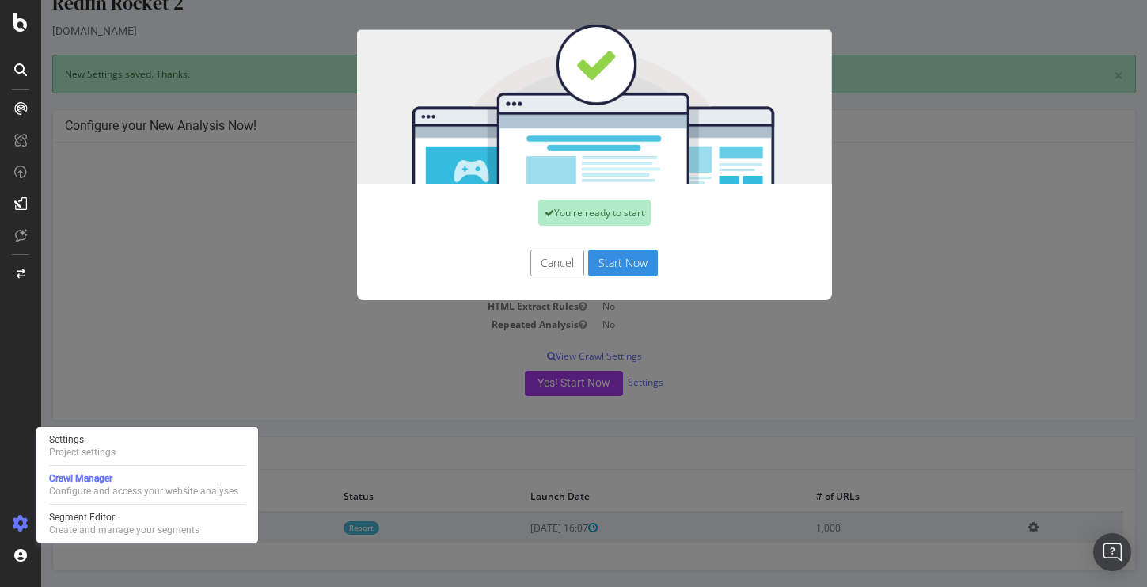
click at [618, 259] on button "Start Now" at bounding box center [623, 262] width 70 height 27
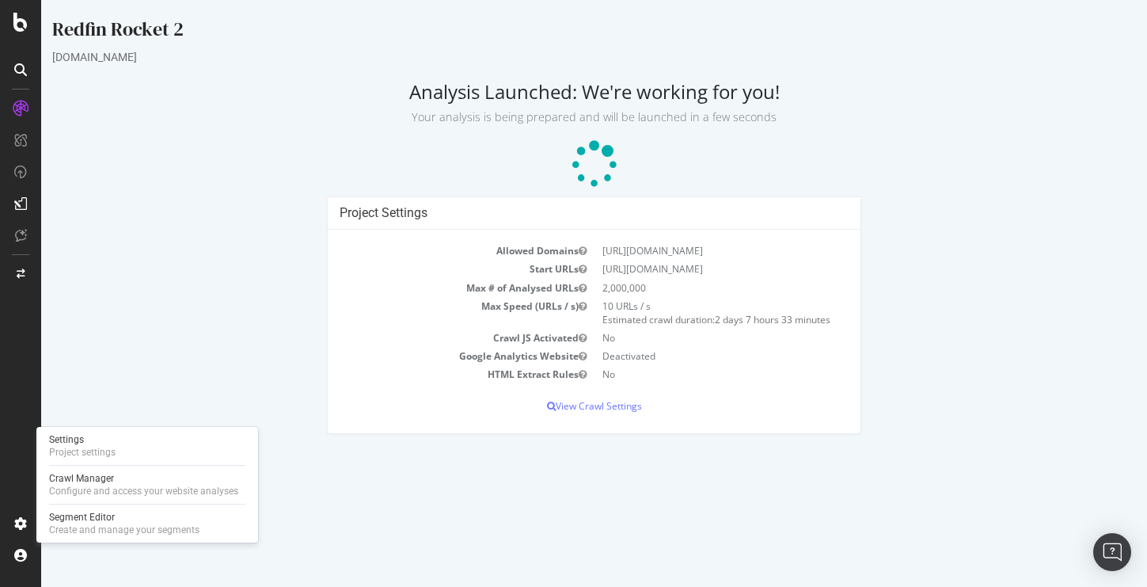
click at [173, 202] on div "Project Settings Allowed Domains https://www.redfin.com Start URLs https://www.…" at bounding box center [594, 322] width 1100 height 253
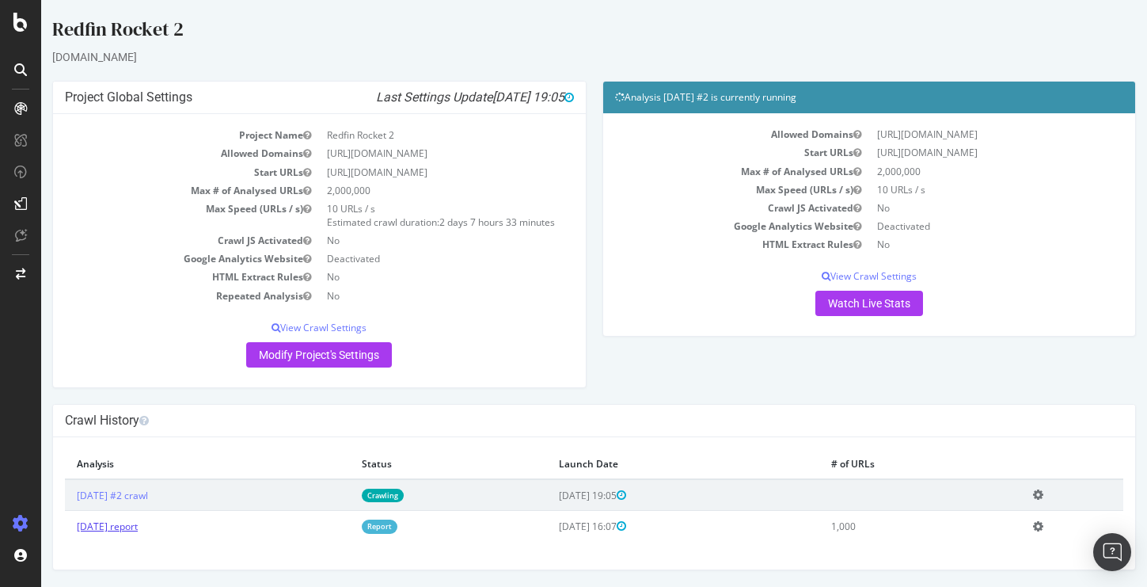
click at [138, 528] on link "[DATE] report" at bounding box center [107, 525] width 61 height 13
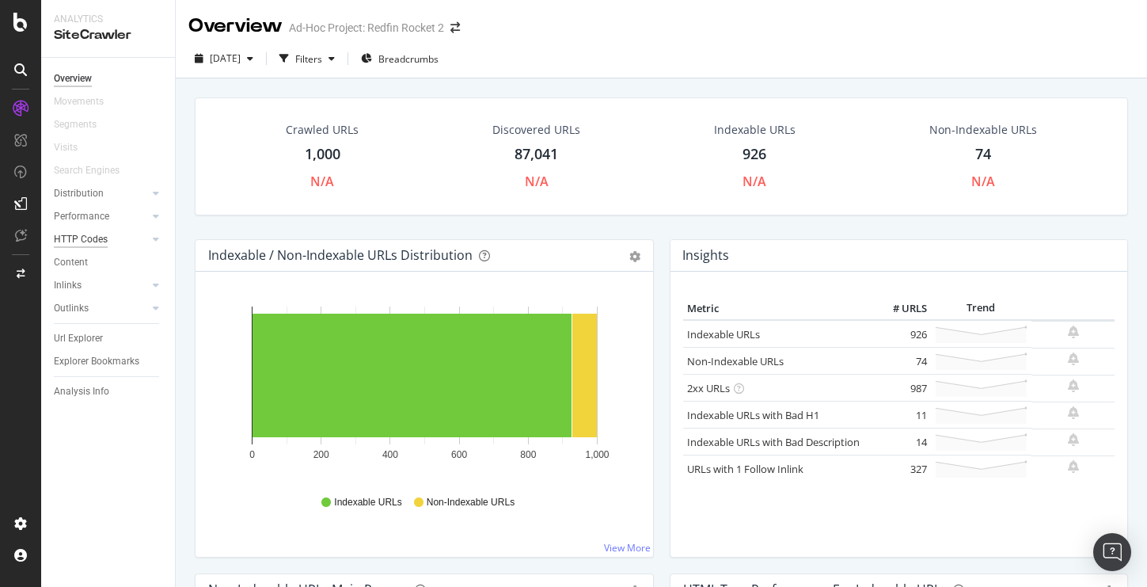
click at [102, 241] on div "HTTP Codes" at bounding box center [81, 239] width 54 height 17
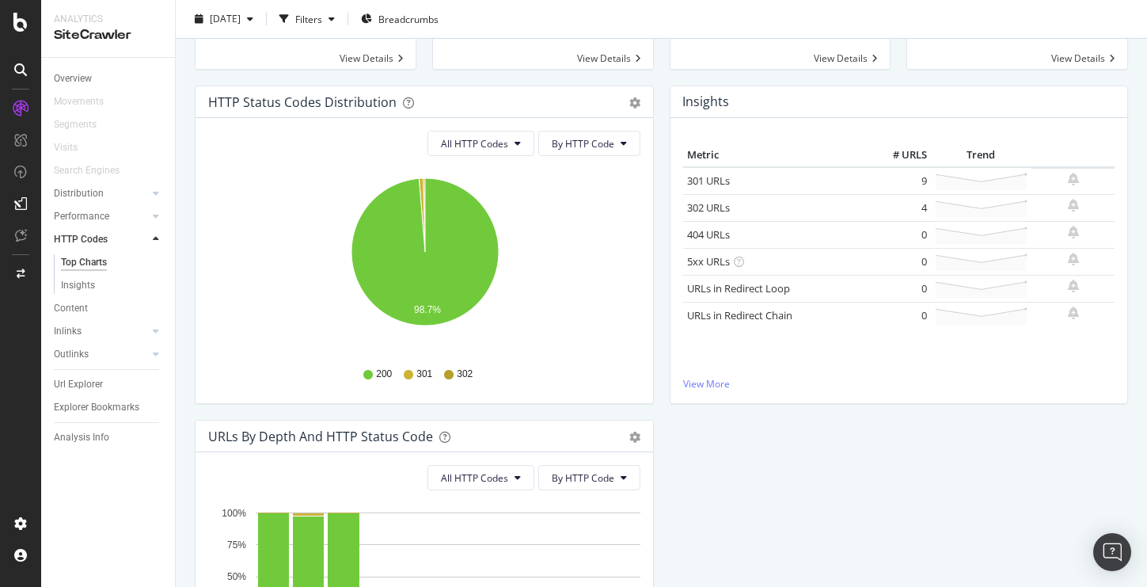
scroll to position [52, 0]
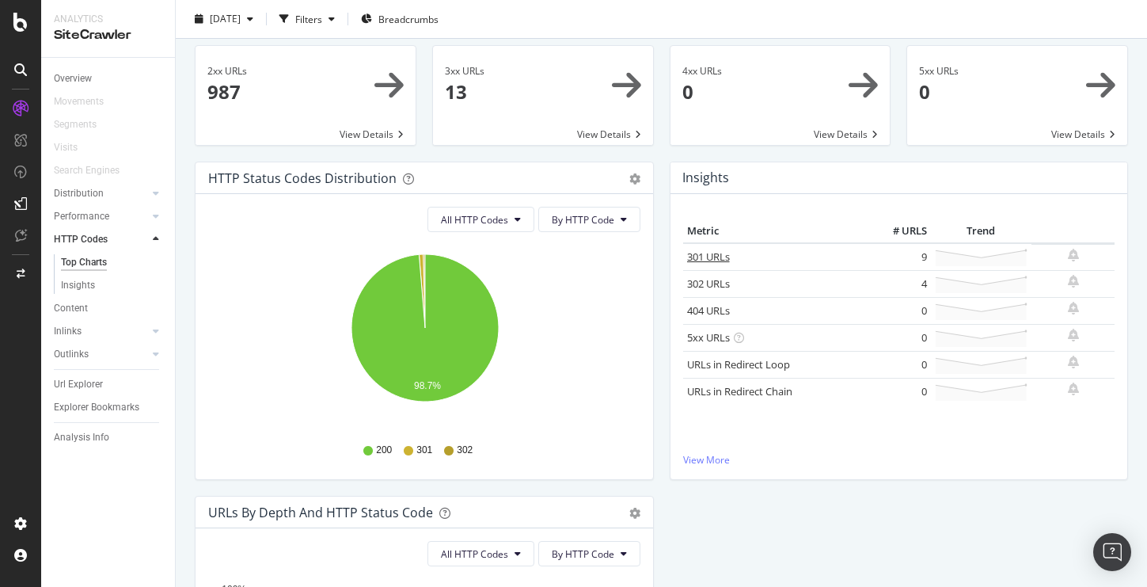
click at [707, 250] on link "301 URLs" at bounding box center [708, 256] width 43 height 14
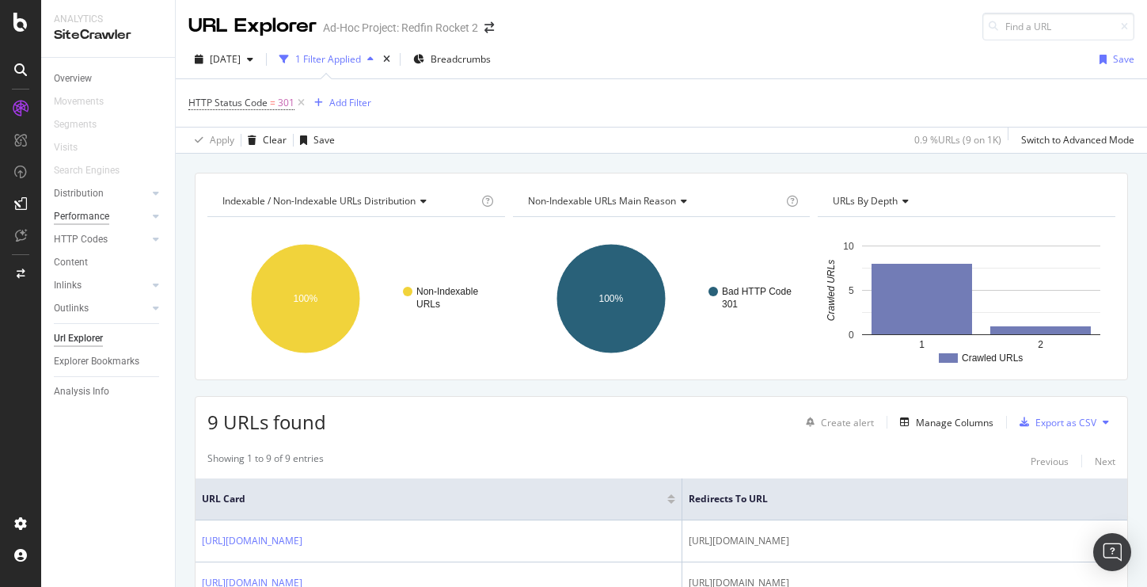
click at [80, 215] on div "Performance" at bounding box center [81, 216] width 55 height 17
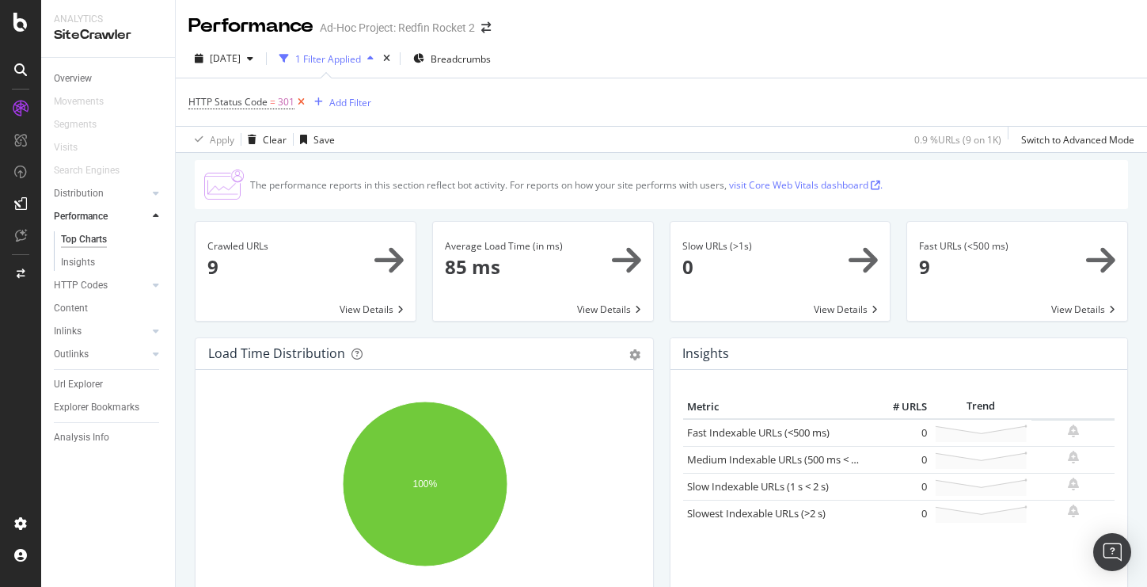
click at [303, 104] on icon at bounding box center [301, 102] width 13 height 16
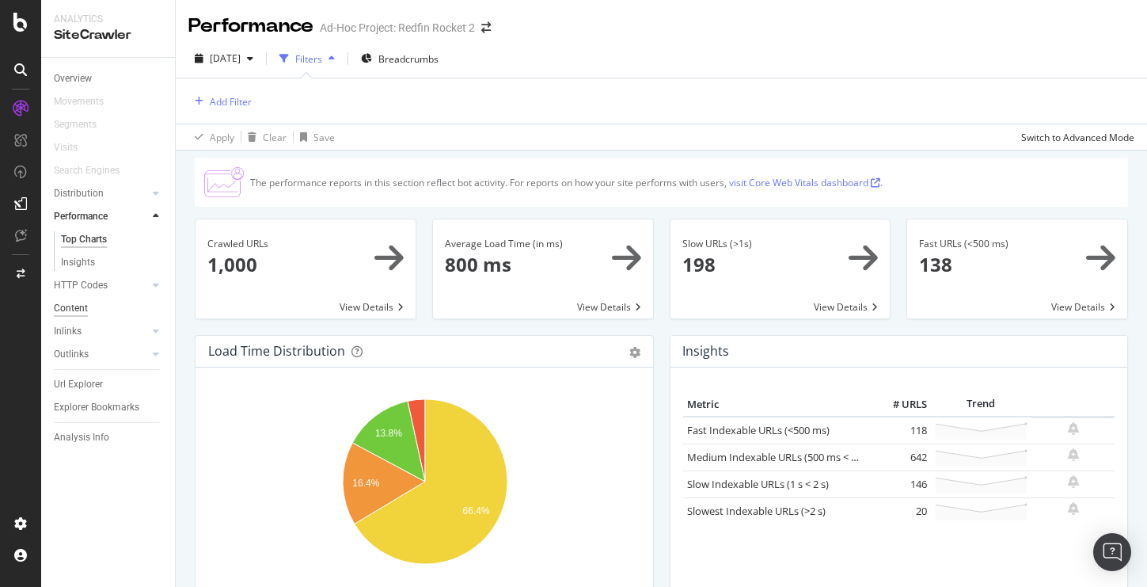
click at [70, 310] on div "Content" at bounding box center [71, 308] width 34 height 17
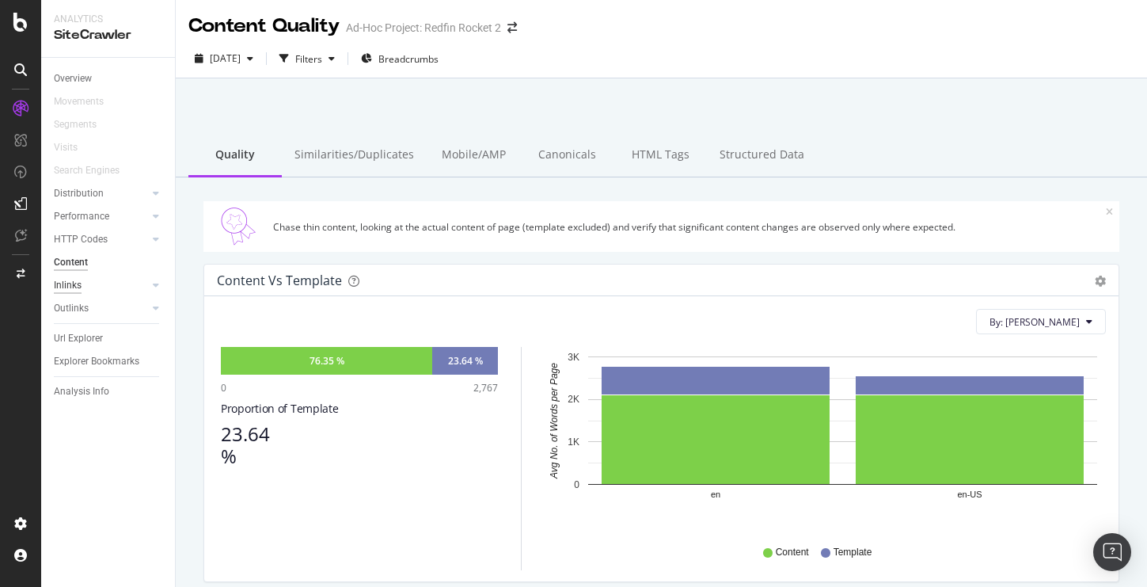
click at [70, 288] on div "Inlinks" at bounding box center [68, 285] width 28 height 17
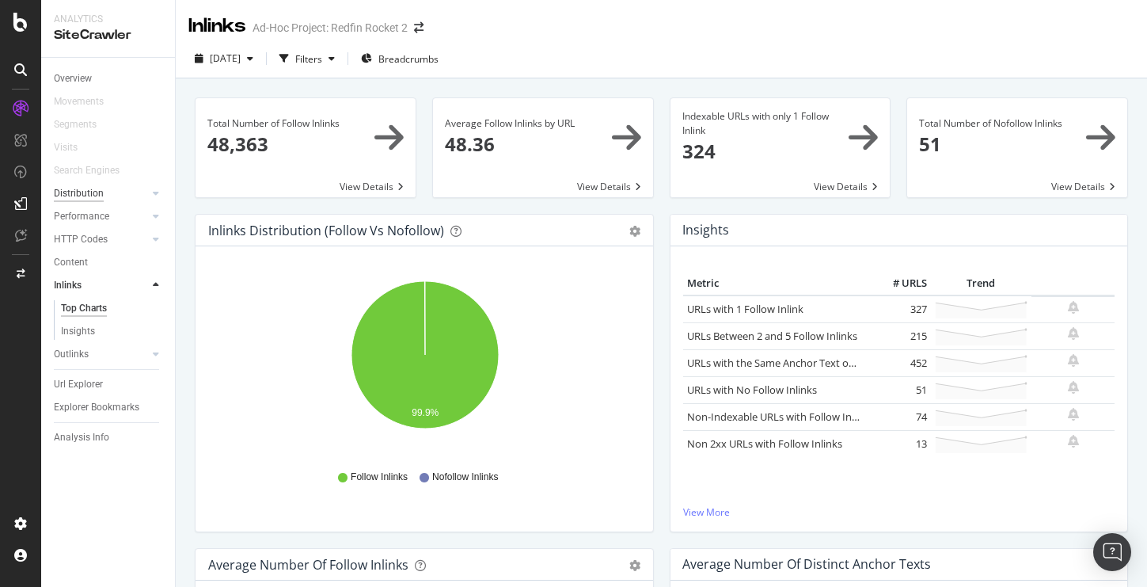
click at [88, 196] on div "Distribution" at bounding box center [79, 193] width 50 height 17
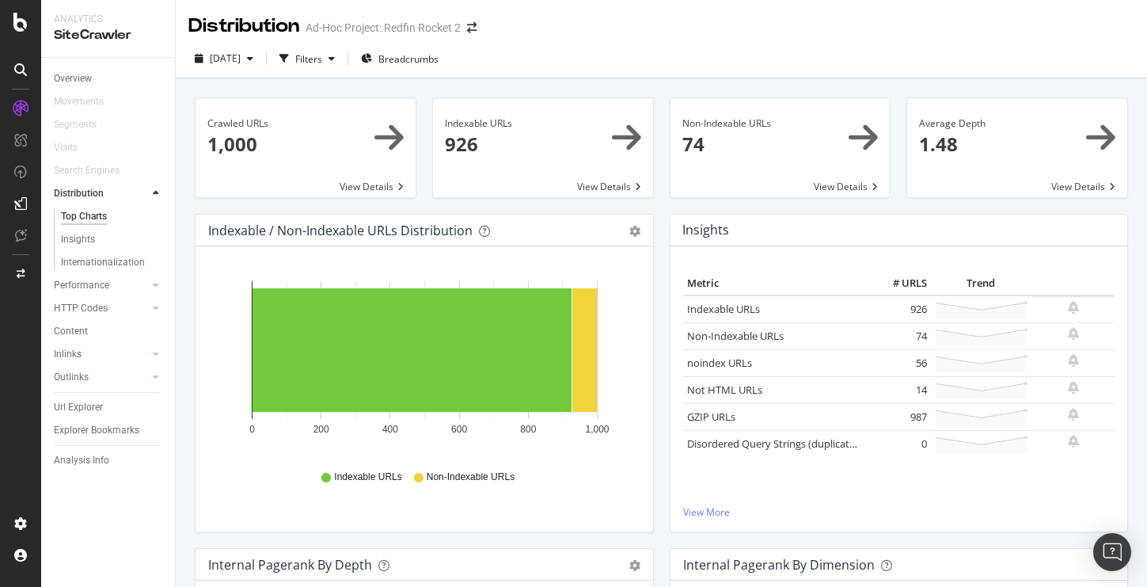
click at [855, 181] on span at bounding box center [781, 147] width 220 height 99
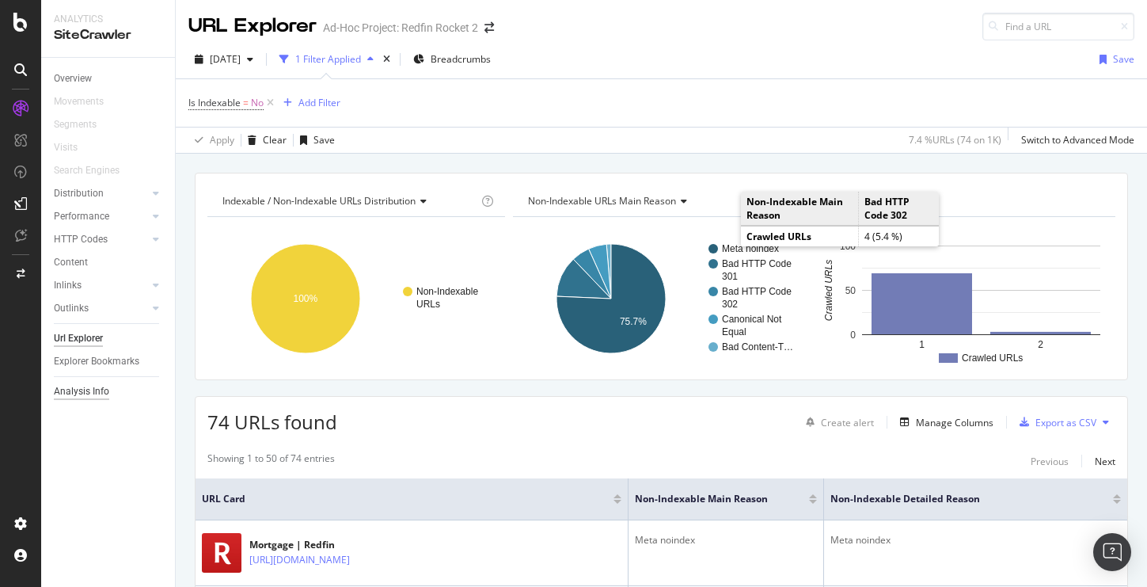
click at [80, 397] on div "Analysis Info" at bounding box center [81, 391] width 55 height 17
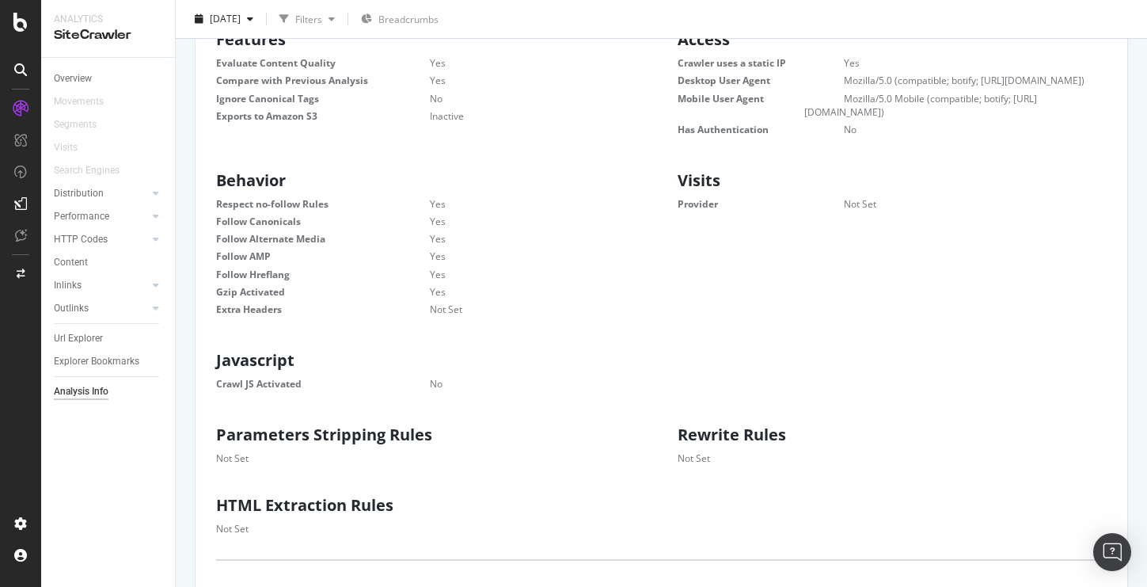
scroll to position [348, 0]
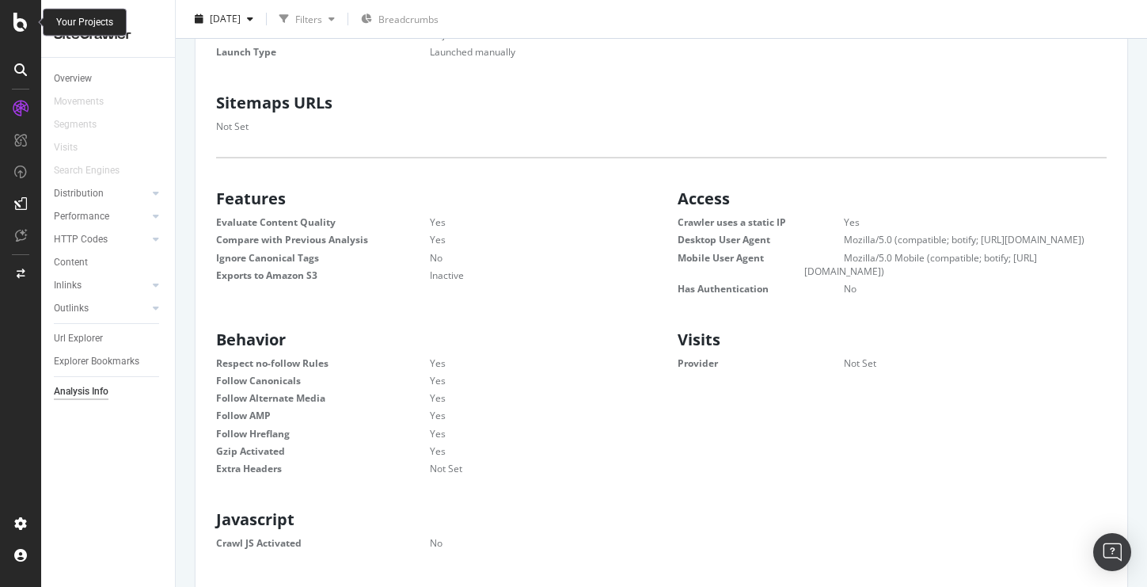
click at [65, 21] on div "Your Projects" at bounding box center [84, 22] width 57 height 13
click at [26, 26] on icon at bounding box center [20, 22] width 14 height 19
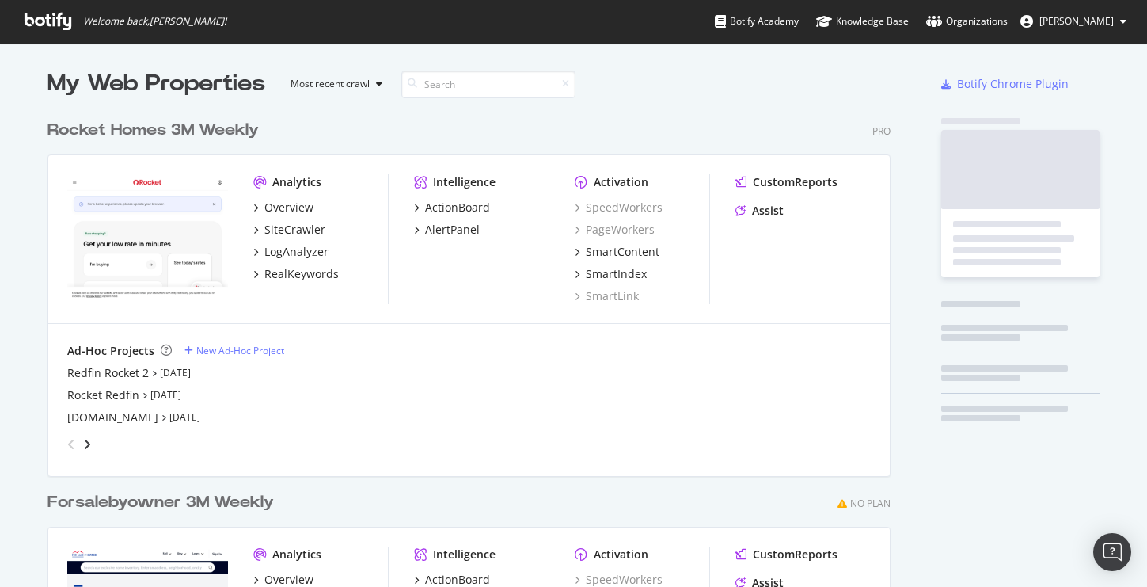
scroll to position [587, 1147]
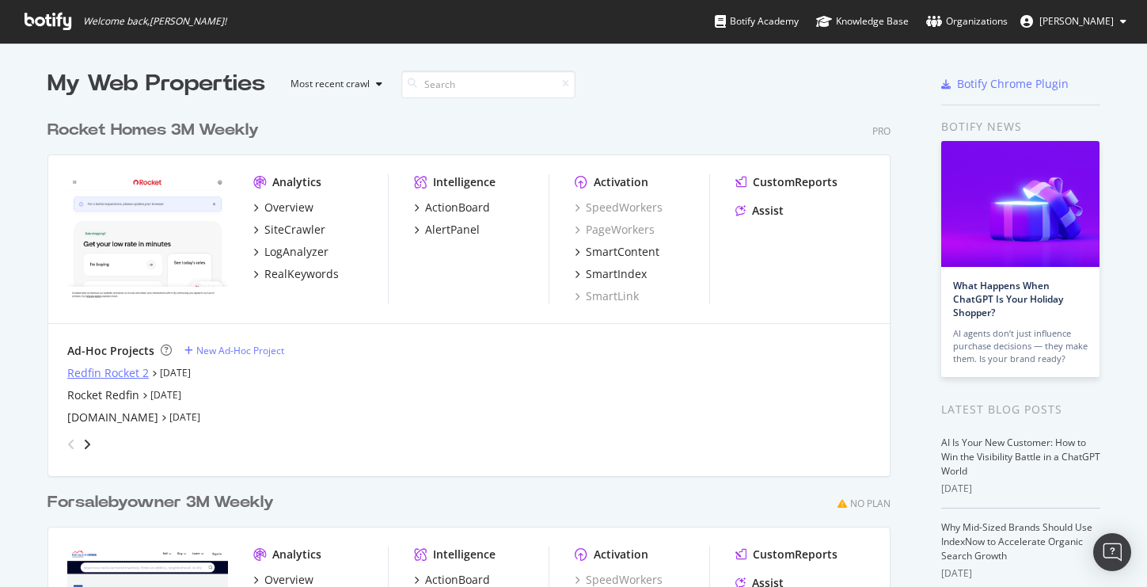
click at [112, 374] on div "Redfin Rocket 2" at bounding box center [108, 373] width 82 height 16
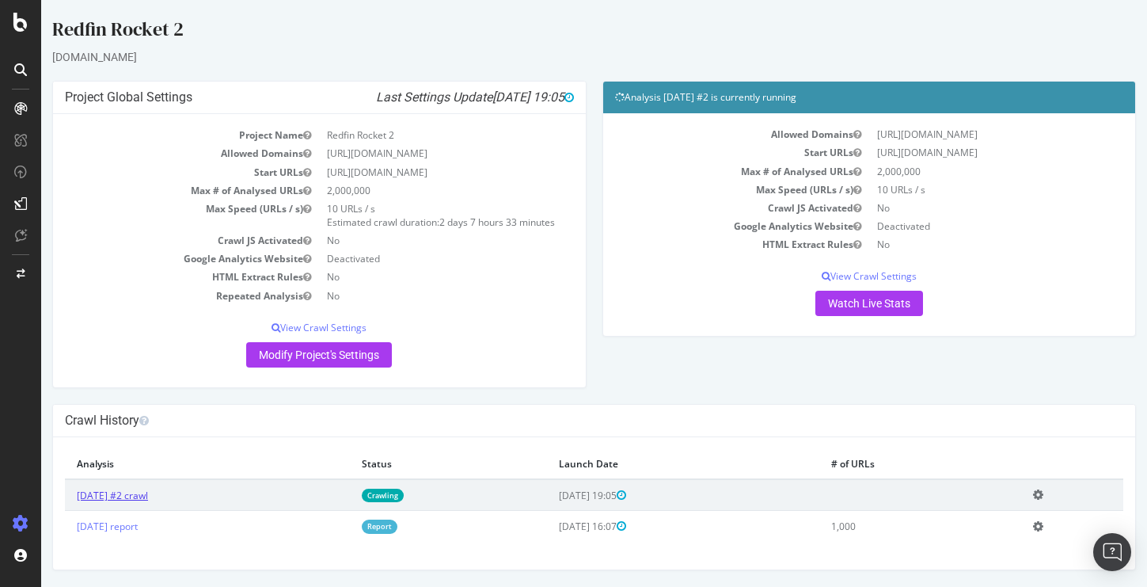
click at [148, 495] on link "[DATE] #2 crawl" at bounding box center [112, 495] width 71 height 13
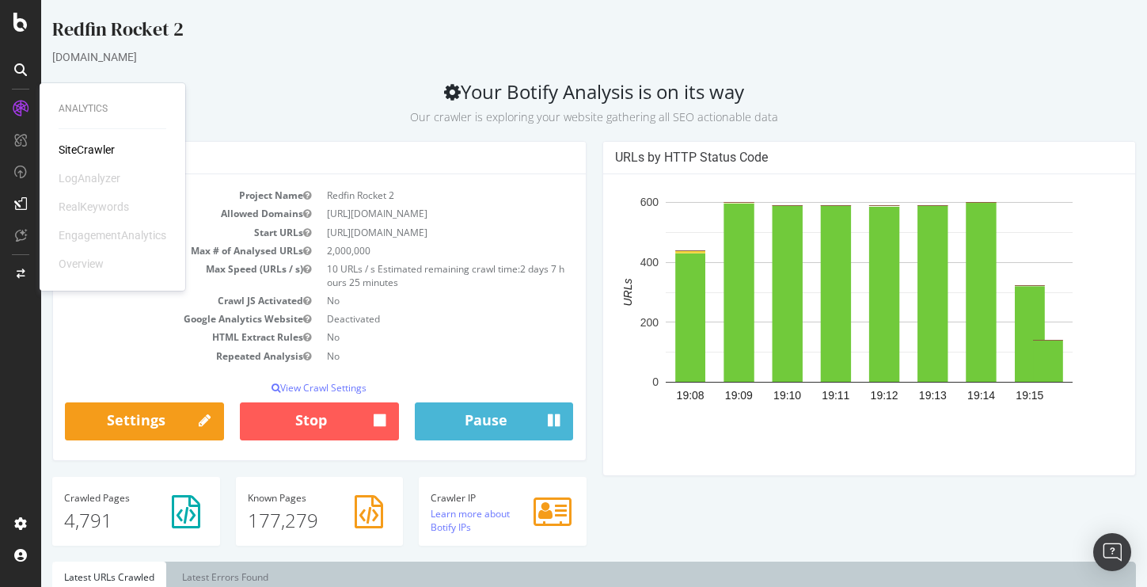
click at [85, 148] on div "SiteCrawler" at bounding box center [87, 150] width 56 height 16
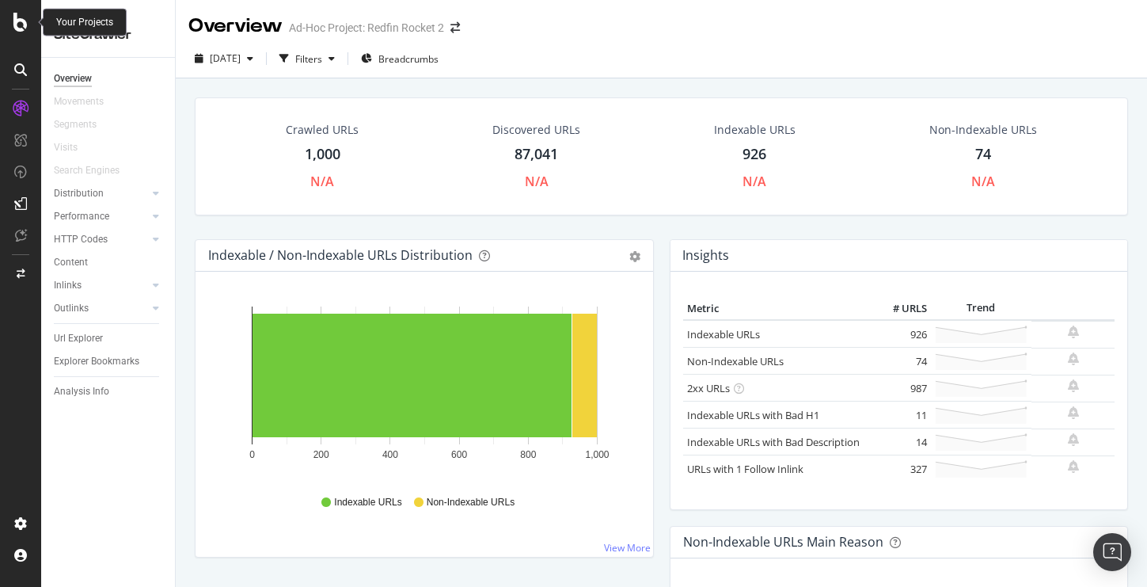
click at [22, 17] on icon at bounding box center [20, 22] width 14 height 19
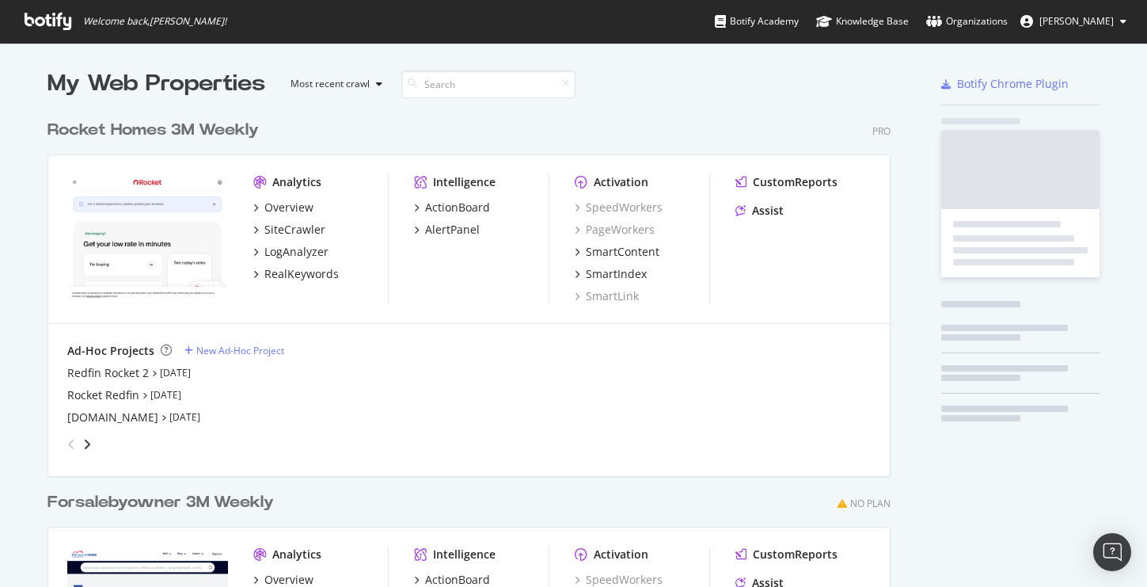
scroll to position [587, 1147]
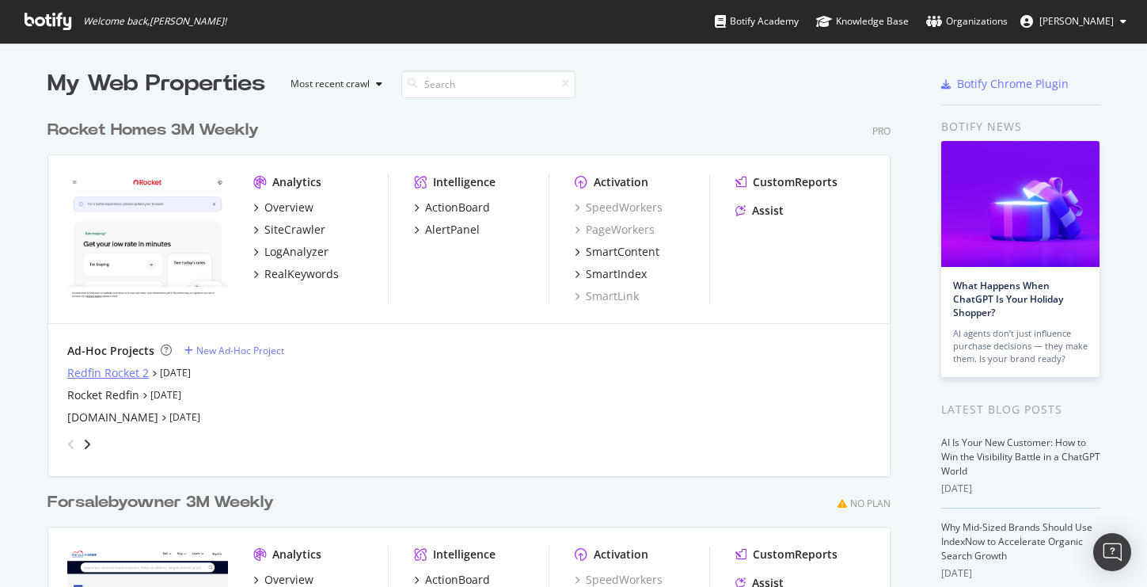
click at [131, 373] on div "Redfin Rocket 2" at bounding box center [108, 373] width 82 height 16
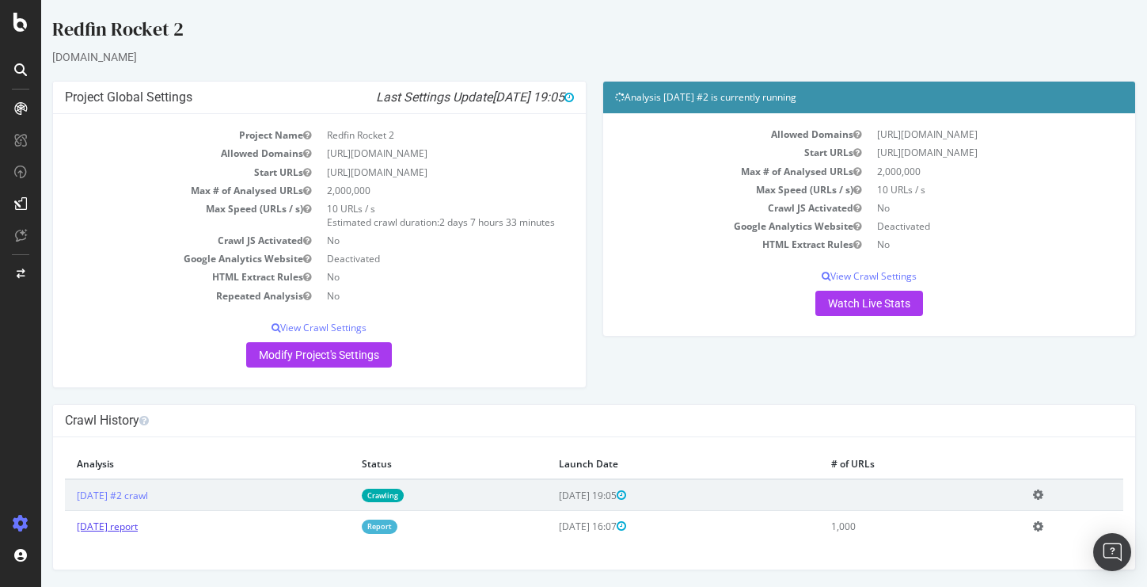
click at [138, 529] on link "[DATE] report" at bounding box center [107, 525] width 61 height 13
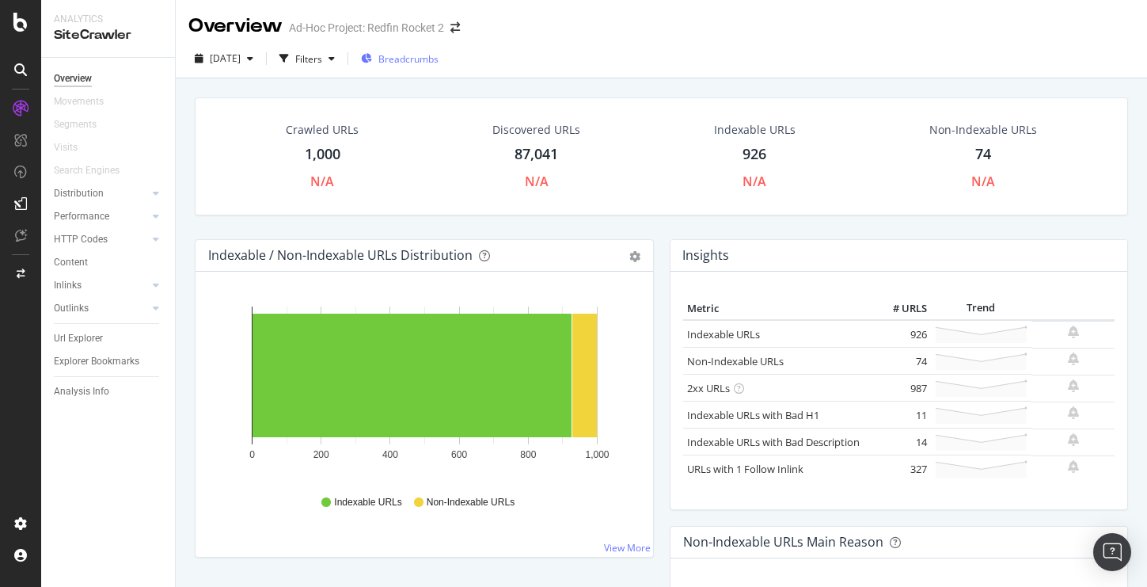
click at [439, 59] on span "Breadcrumbs" at bounding box center [409, 58] width 60 height 13
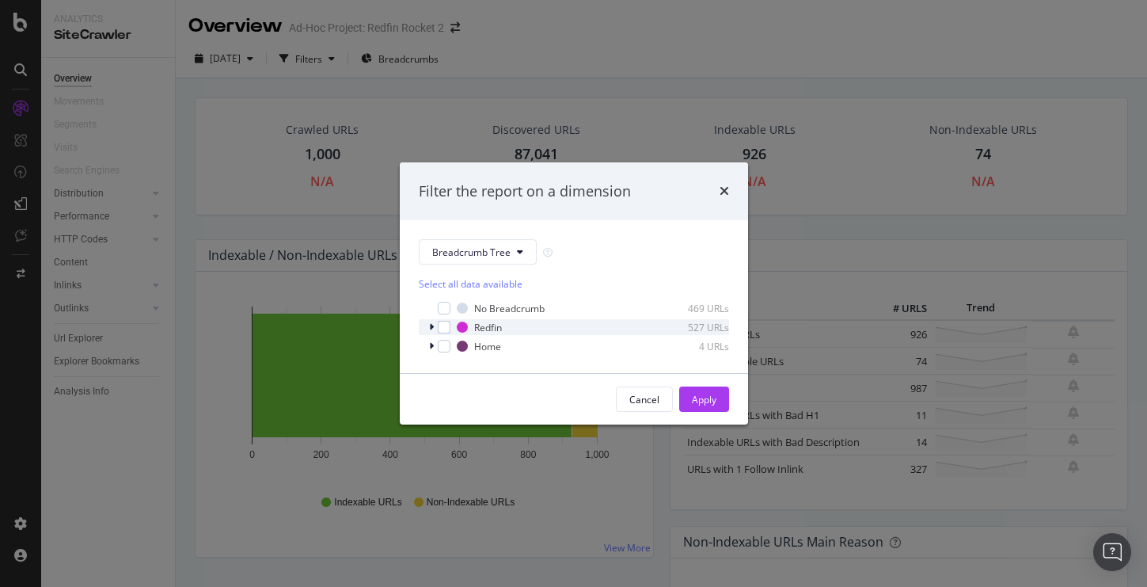
click at [434, 325] on div "modal" at bounding box center [433, 327] width 10 height 16
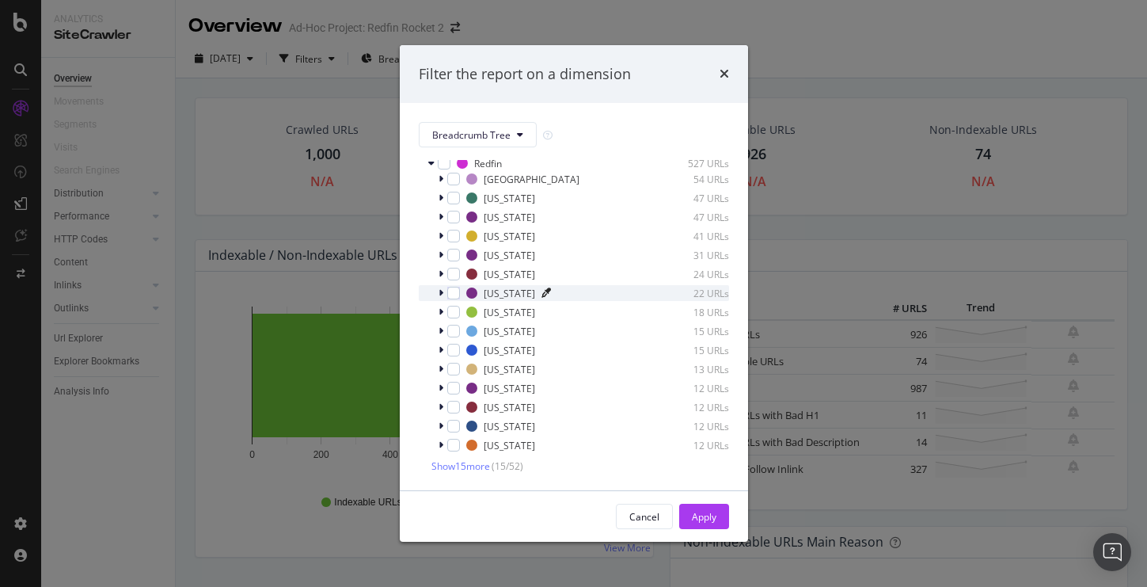
scroll to position [67, 0]
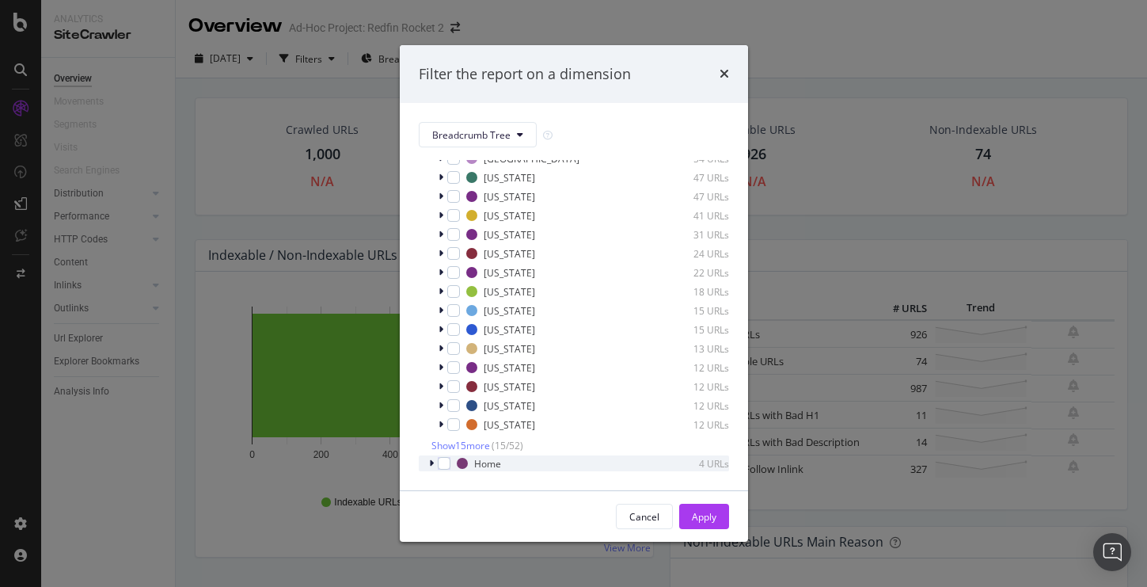
click at [431, 459] on icon "modal" at bounding box center [431, 464] width 5 height 10
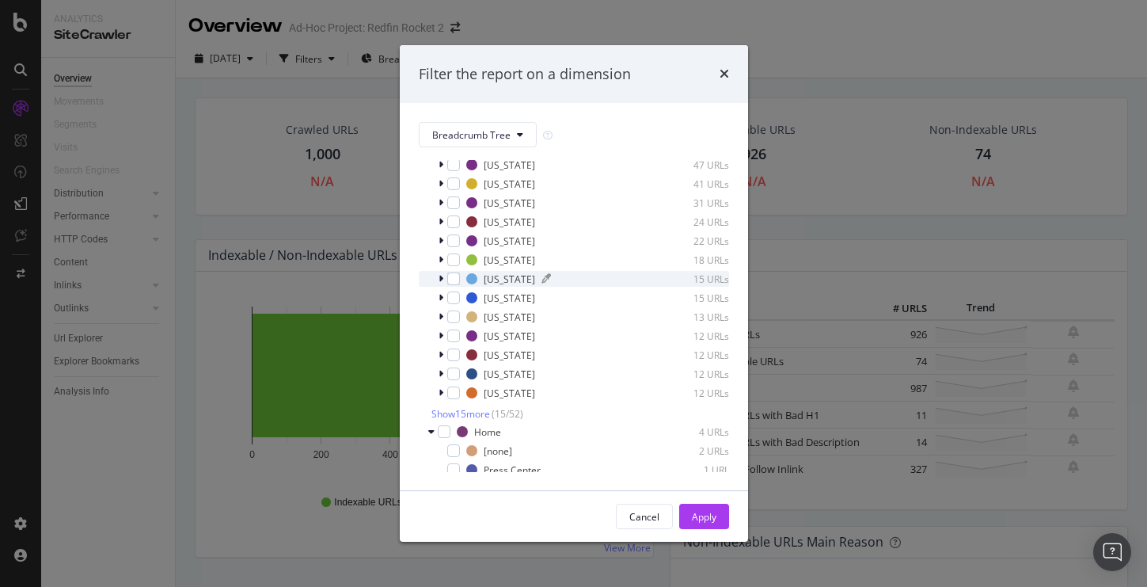
scroll to position [124, 0]
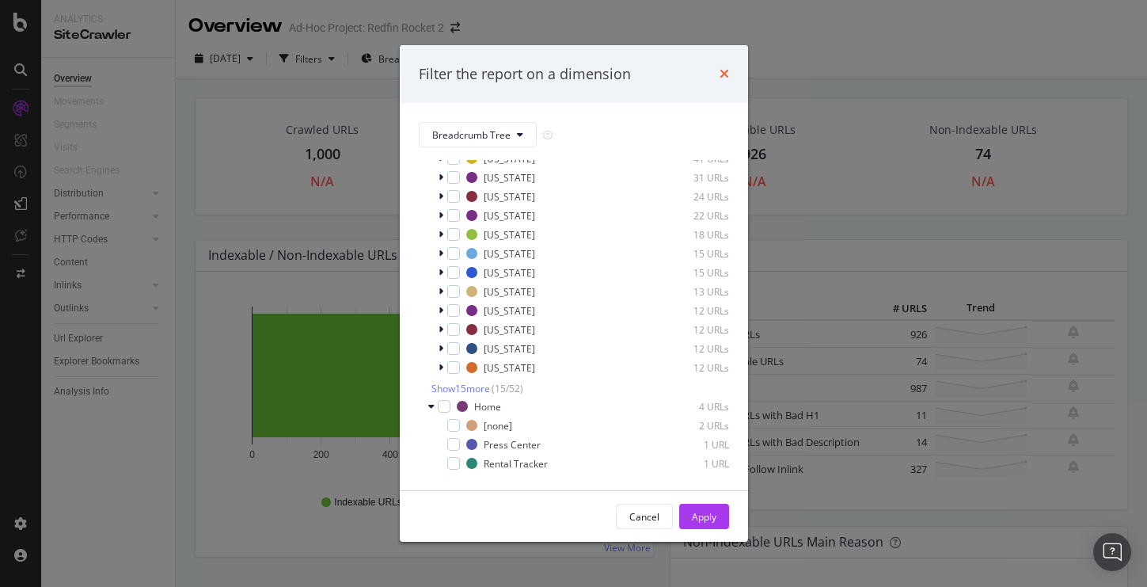
click at [727, 74] on icon "times" at bounding box center [725, 73] width 10 height 13
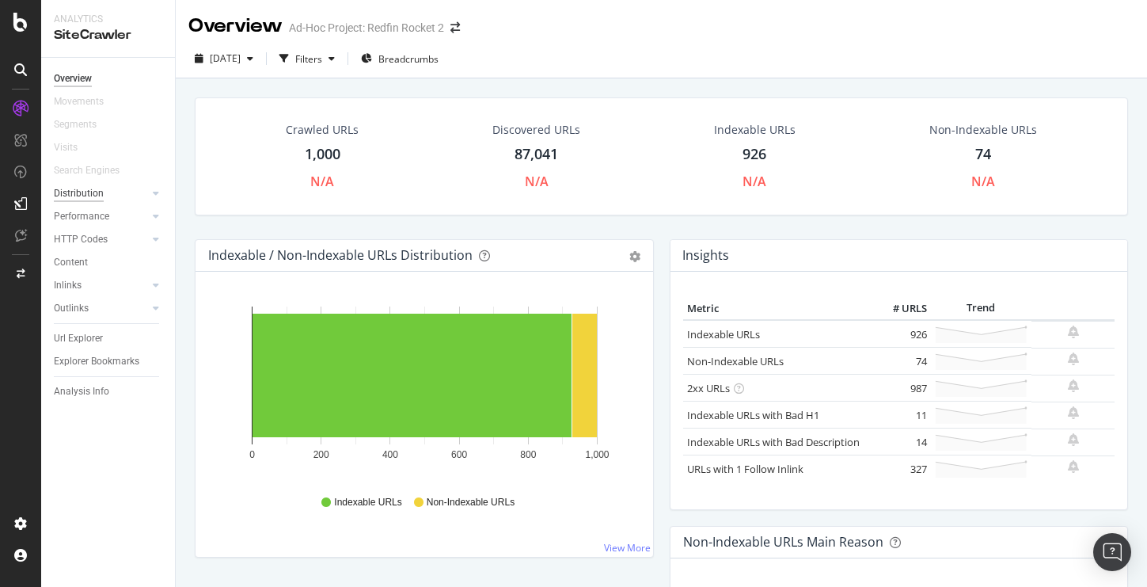
click at [77, 196] on div "Distribution" at bounding box center [79, 193] width 50 height 17
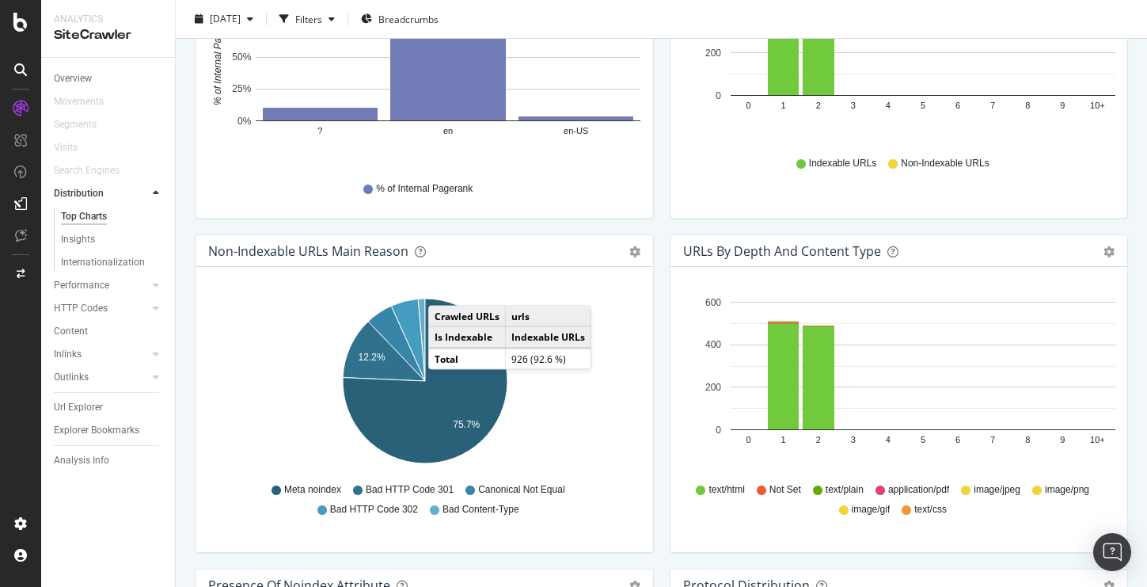
scroll to position [935, 0]
click at [577, 433] on icon "12.2% 75.7%" at bounding box center [424, 383] width 432 height 184
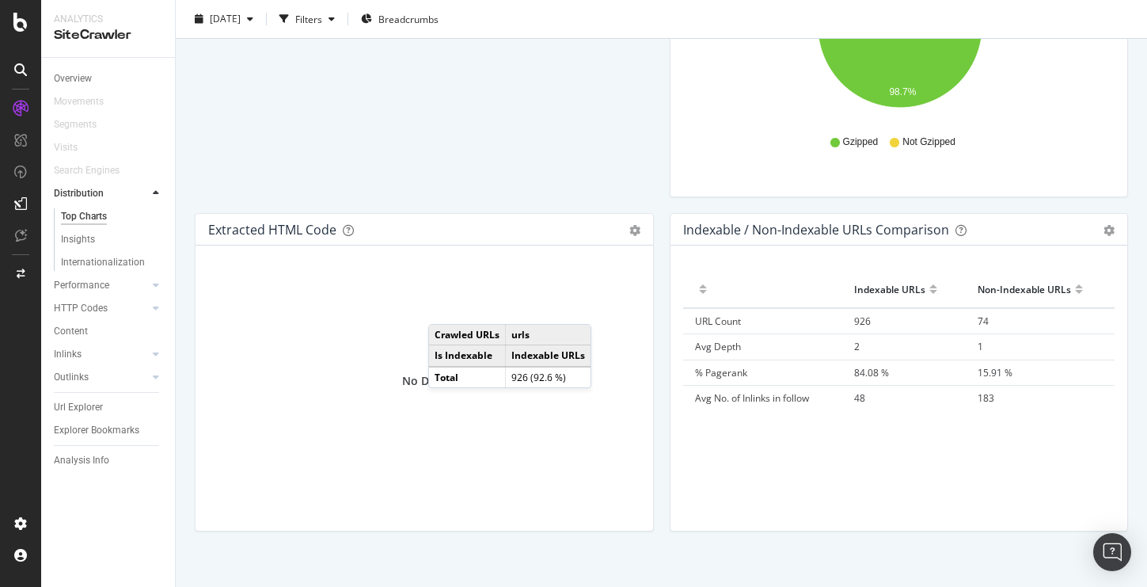
scroll to position [2595, 0]
